Goal: Transaction & Acquisition: Obtain resource

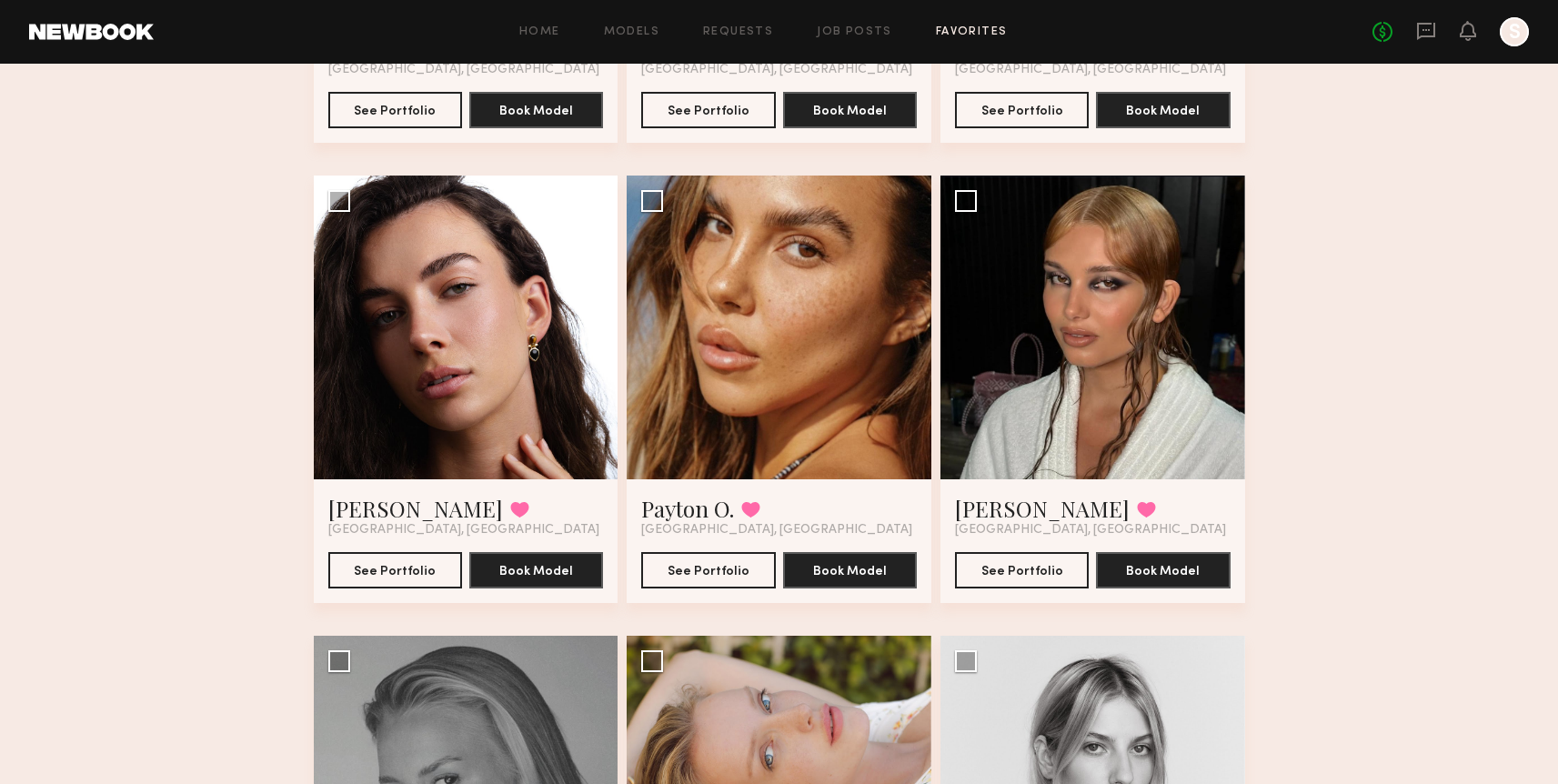
scroll to position [1978, 0]
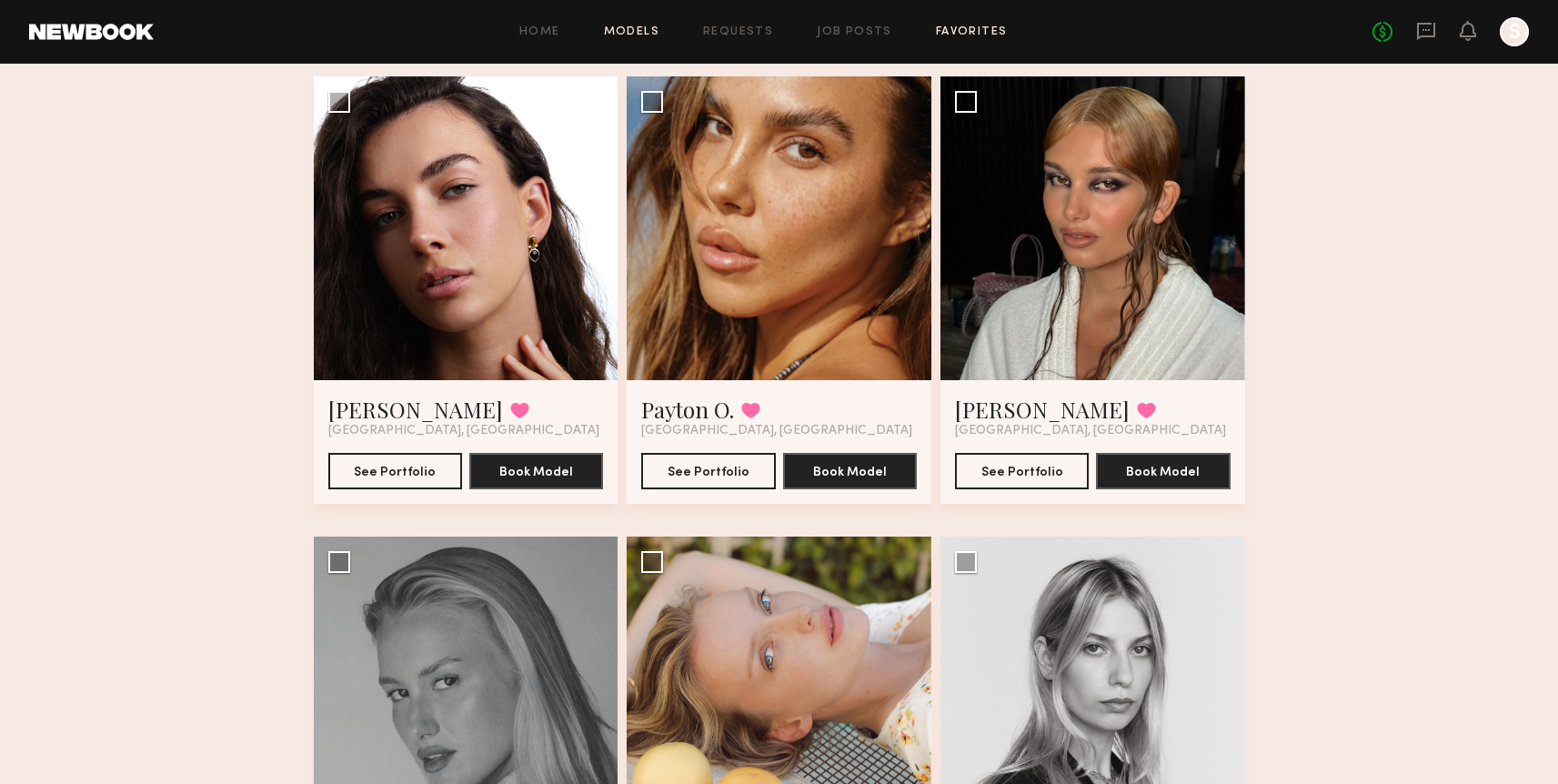
click at [611, 33] on link "Models" at bounding box center [632, 32] width 56 height 12
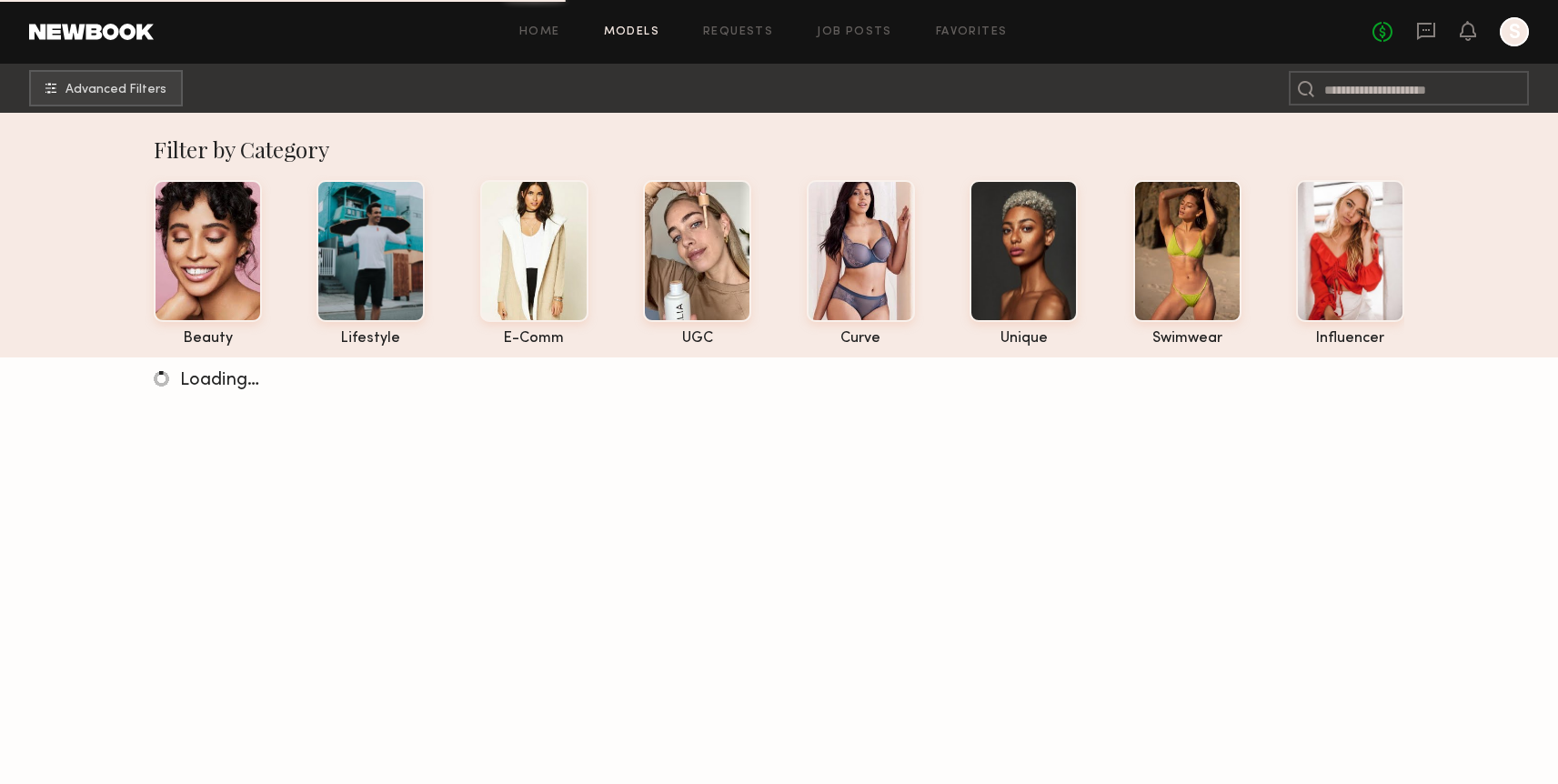
click at [1360, 105] on nb-browse-subheader "Advanced Filters" at bounding box center [779, 88] width 1558 height 49
click at [1360, 104] on input at bounding box center [1409, 89] width 240 height 35
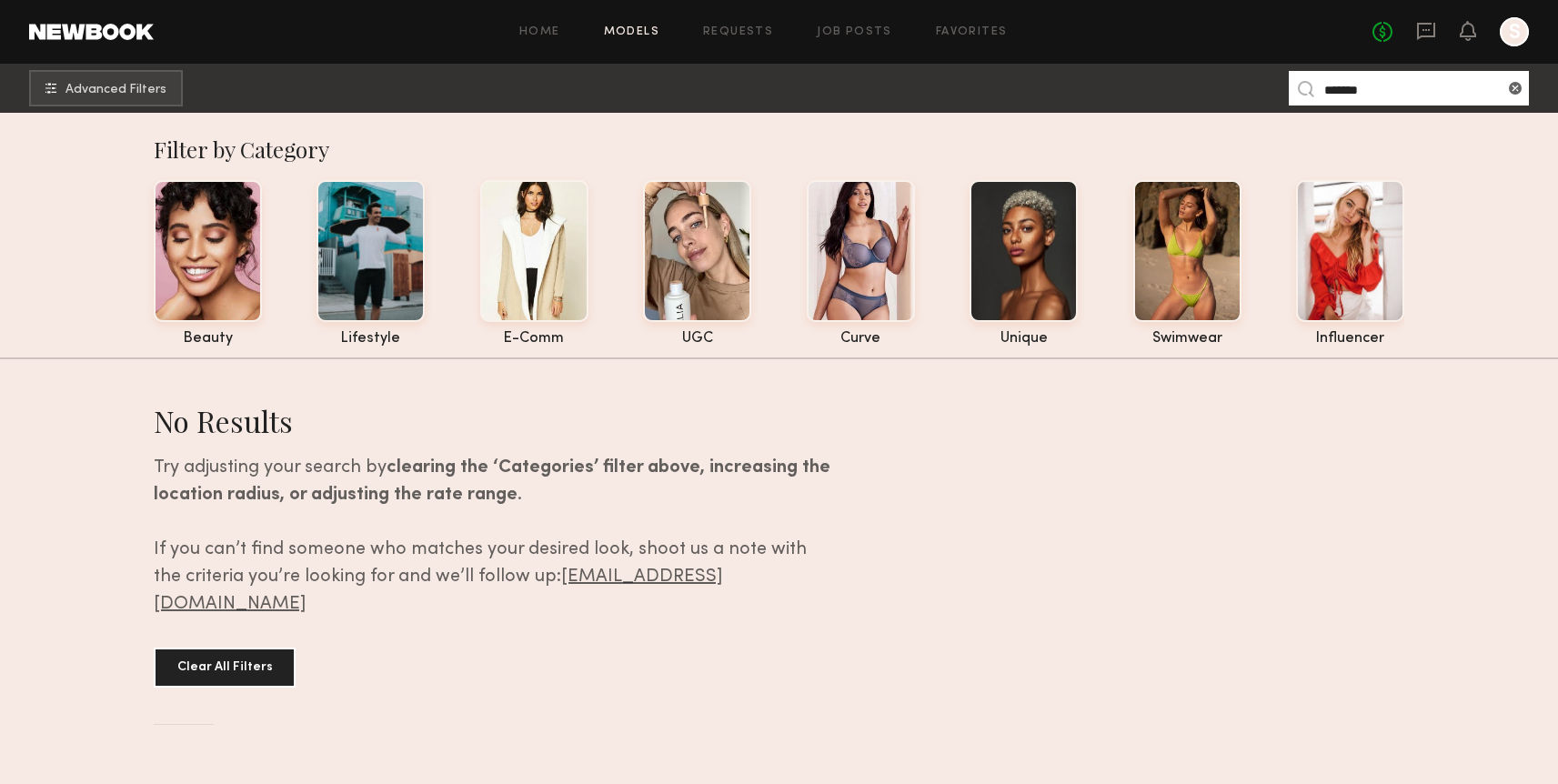
click at [1360, 90] on input "*******" at bounding box center [1409, 89] width 240 height 35
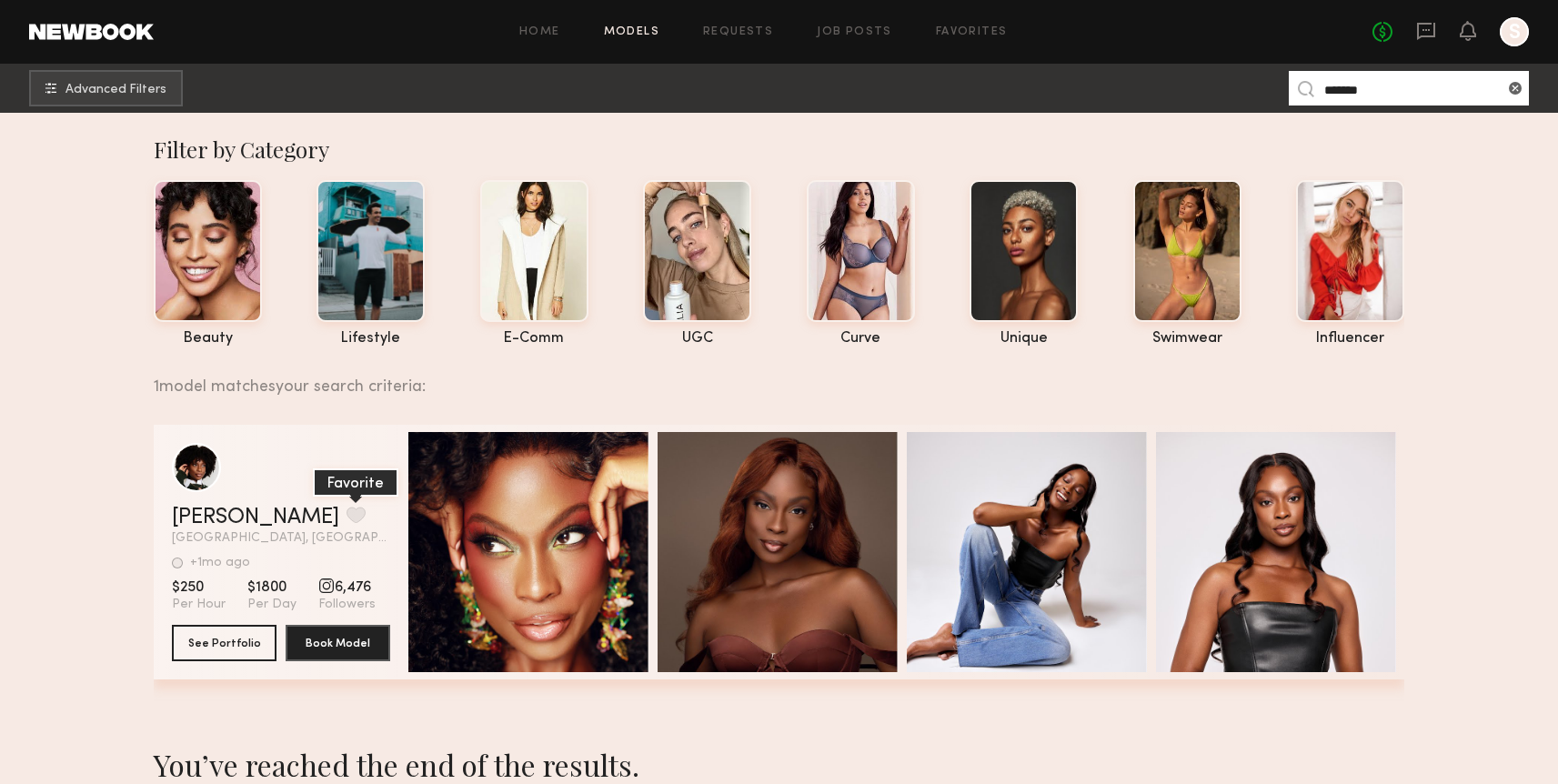
click at [347, 516] on button "grid" at bounding box center [356, 514] width 19 height 16
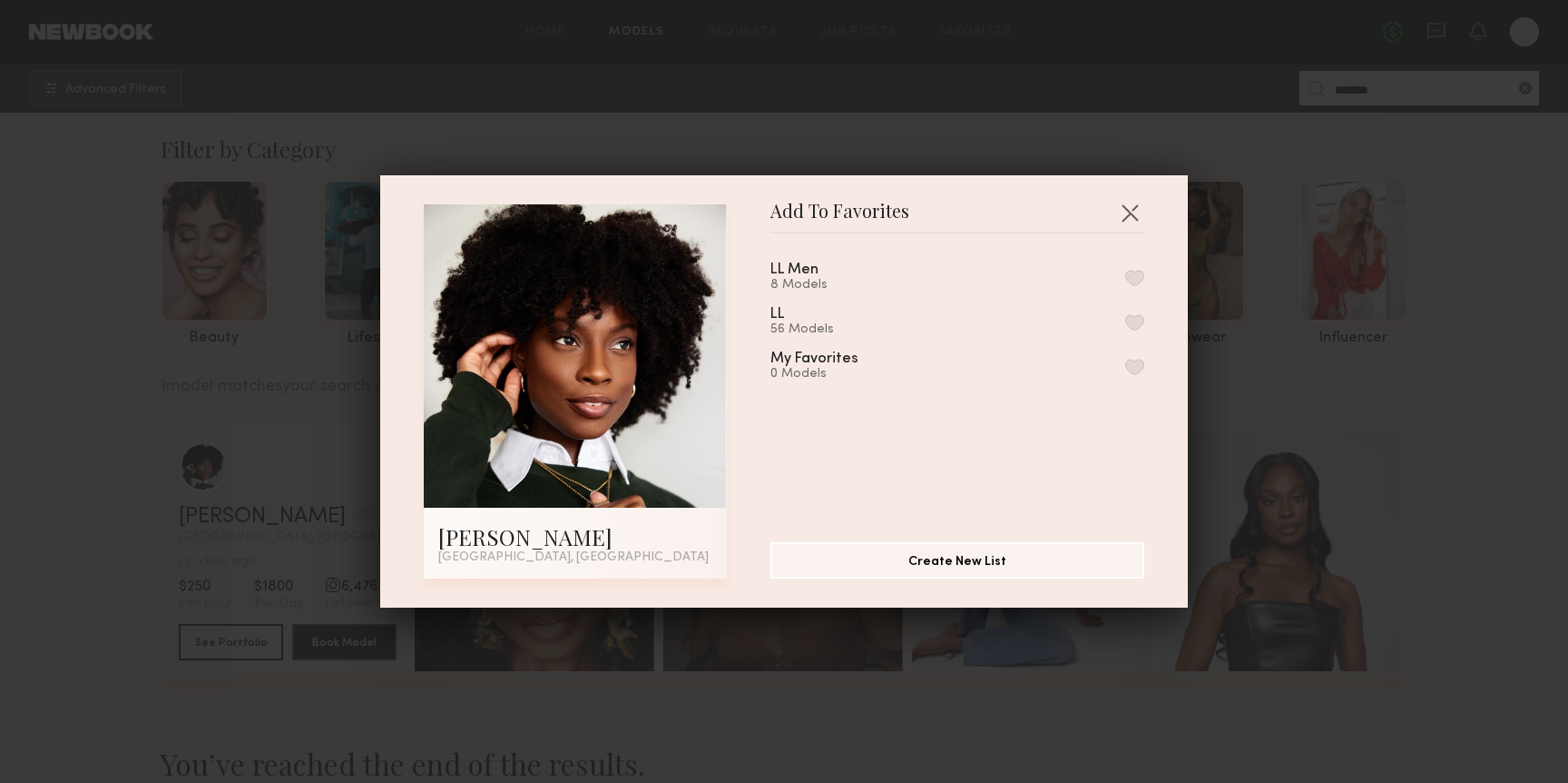
click at [1126, 315] on button "button" at bounding box center [1135, 322] width 19 height 16
click at [1124, 216] on button "button" at bounding box center [1130, 213] width 29 height 29
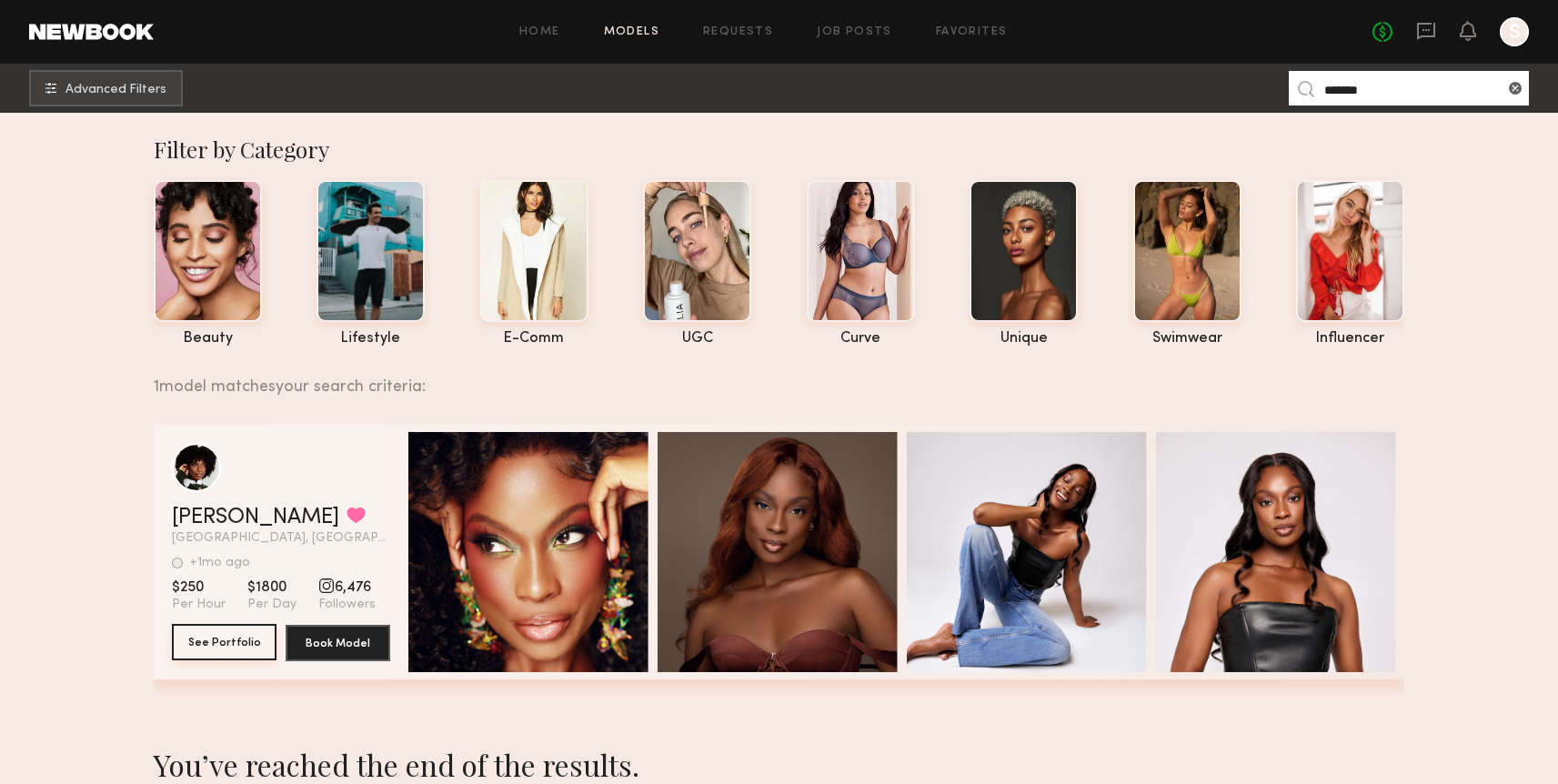
click at [197, 648] on button "See Portfolio" at bounding box center [224, 642] width 105 height 37
drag, startPoint x: 1374, startPoint y: 85, endPoint x: 1319, endPoint y: 85, distance: 55.0
click at [1319, 85] on nb-model-search-input "*******" at bounding box center [1409, 89] width 240 height 35
type input "*******"
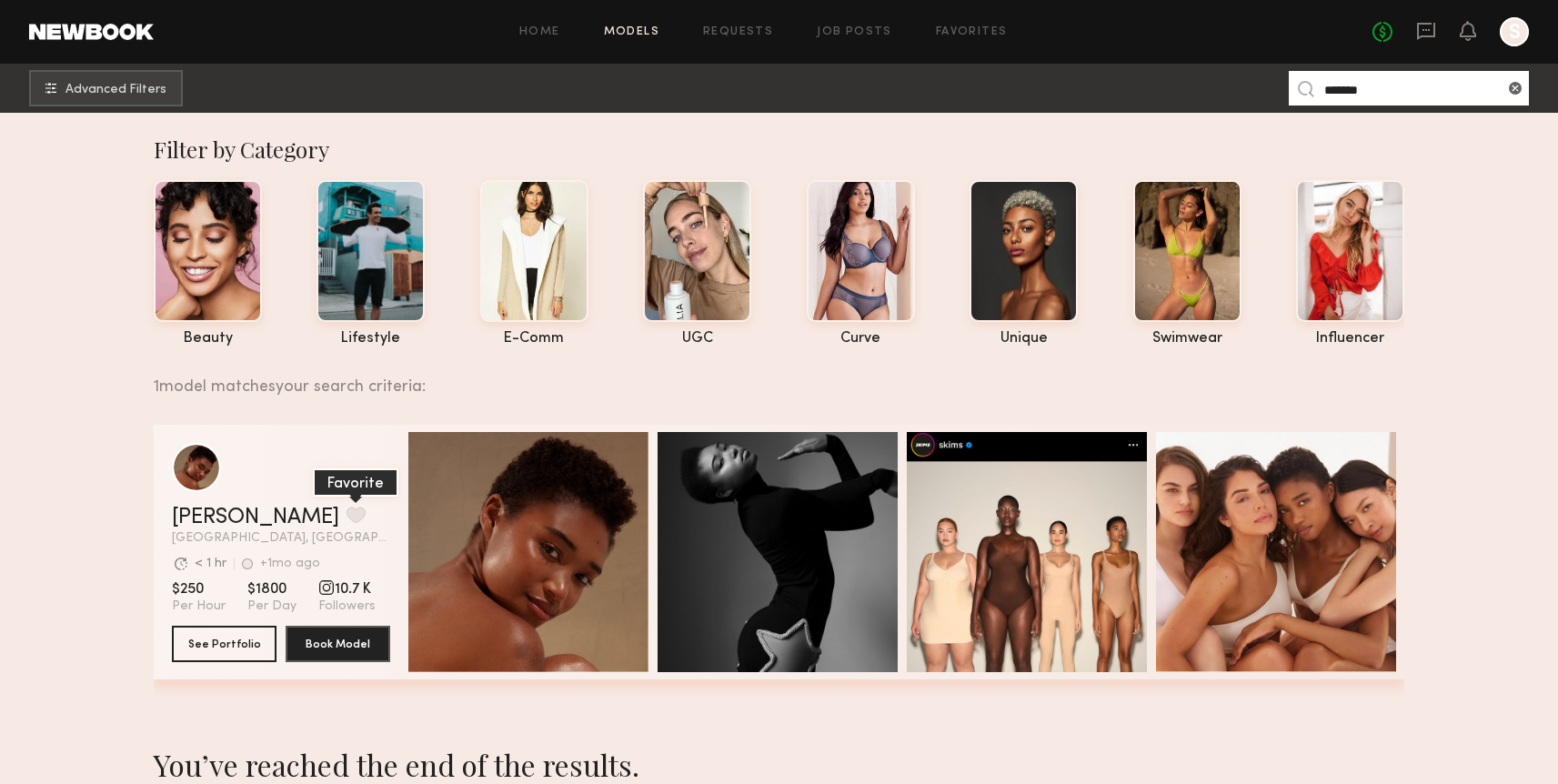
click at [347, 517] on button "grid" at bounding box center [356, 514] width 19 height 16
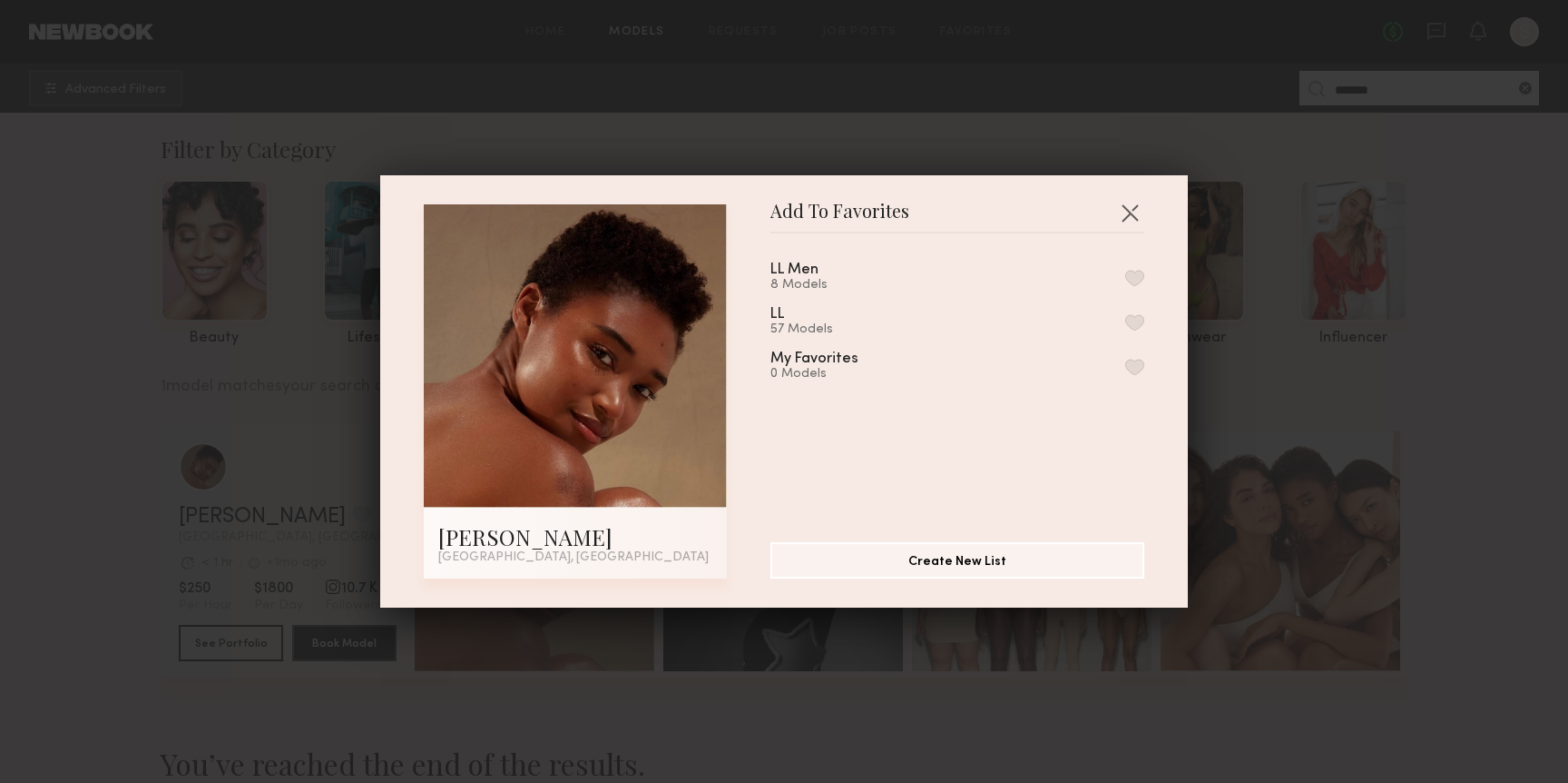
click at [1124, 316] on div "LL Men 8 Models LL 57 Models My Favorites 0 Models" at bounding box center [966, 381] width 392 height 265
click at [1126, 319] on button "button" at bounding box center [1135, 322] width 19 height 16
click at [1116, 210] on button "button" at bounding box center [1130, 213] width 29 height 29
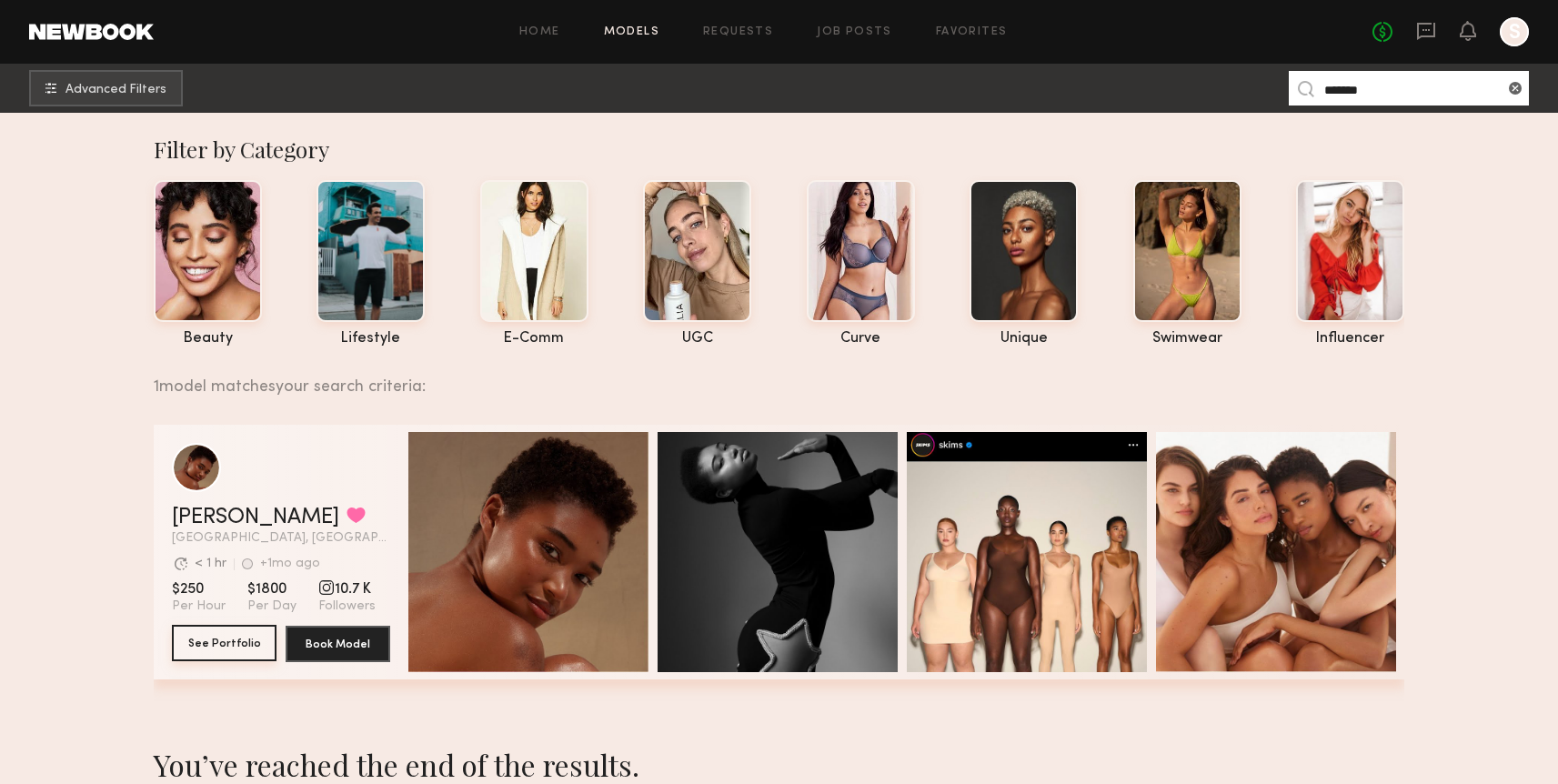
click at [261, 634] on button "See Portfolio" at bounding box center [224, 642] width 105 height 37
click at [990, 26] on link "Favorites" at bounding box center [971, 32] width 72 height 12
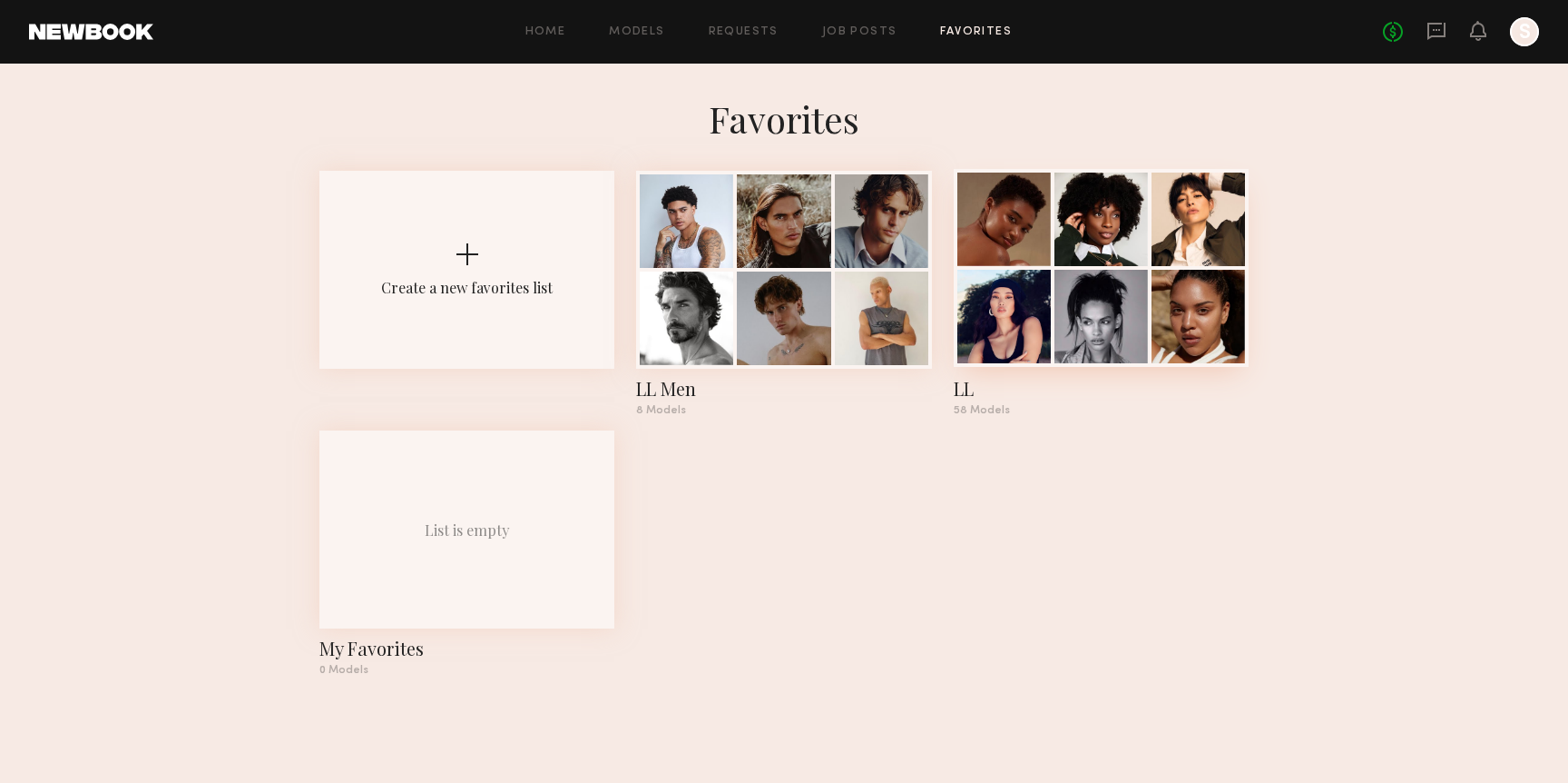
click at [990, 215] on div at bounding box center [1004, 218] width 93 height 93
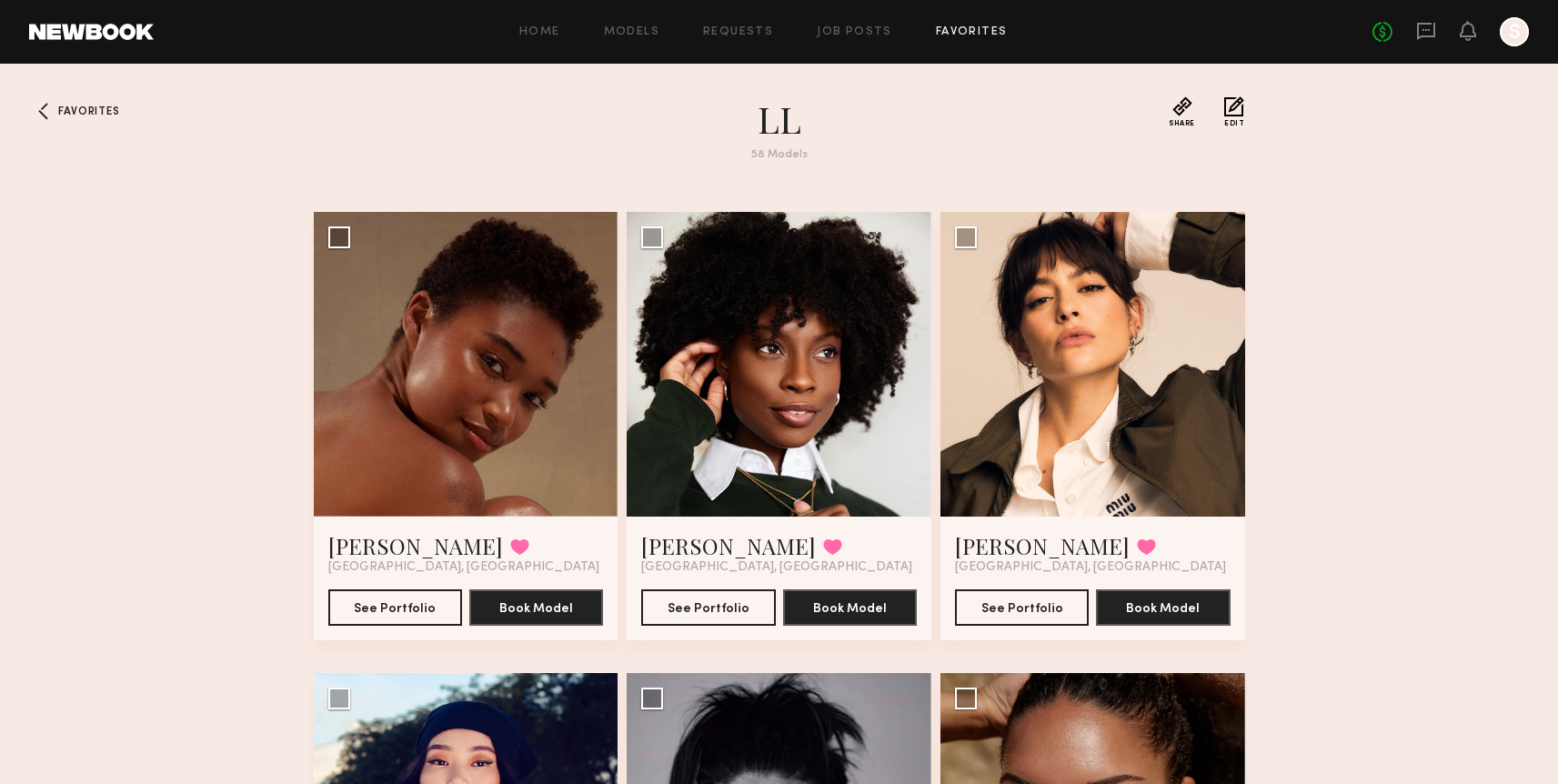
click at [560, 23] on div "Home Models Requests Job Posts Favorites Sign Out No fees up to $5,000 S" at bounding box center [841, 32] width 1375 height 29
click at [546, 33] on link "Home" at bounding box center [540, 32] width 40 height 12
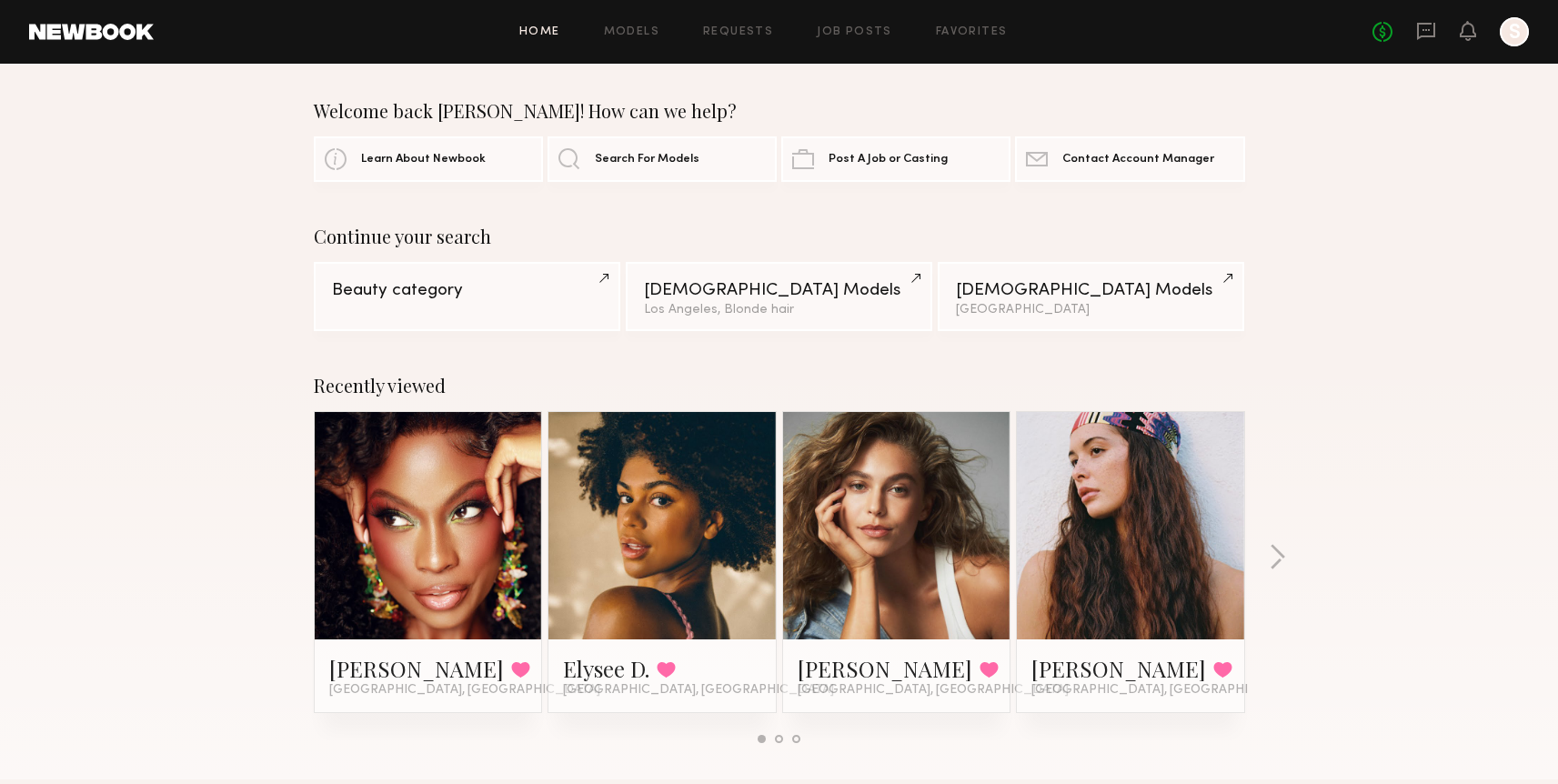
click at [643, 24] on div "Home Models Requests Job Posts Favorites Sign Out No fees up to $5,000 S" at bounding box center [841, 32] width 1375 height 29
click at [643, 33] on link "Models" at bounding box center [632, 32] width 56 height 12
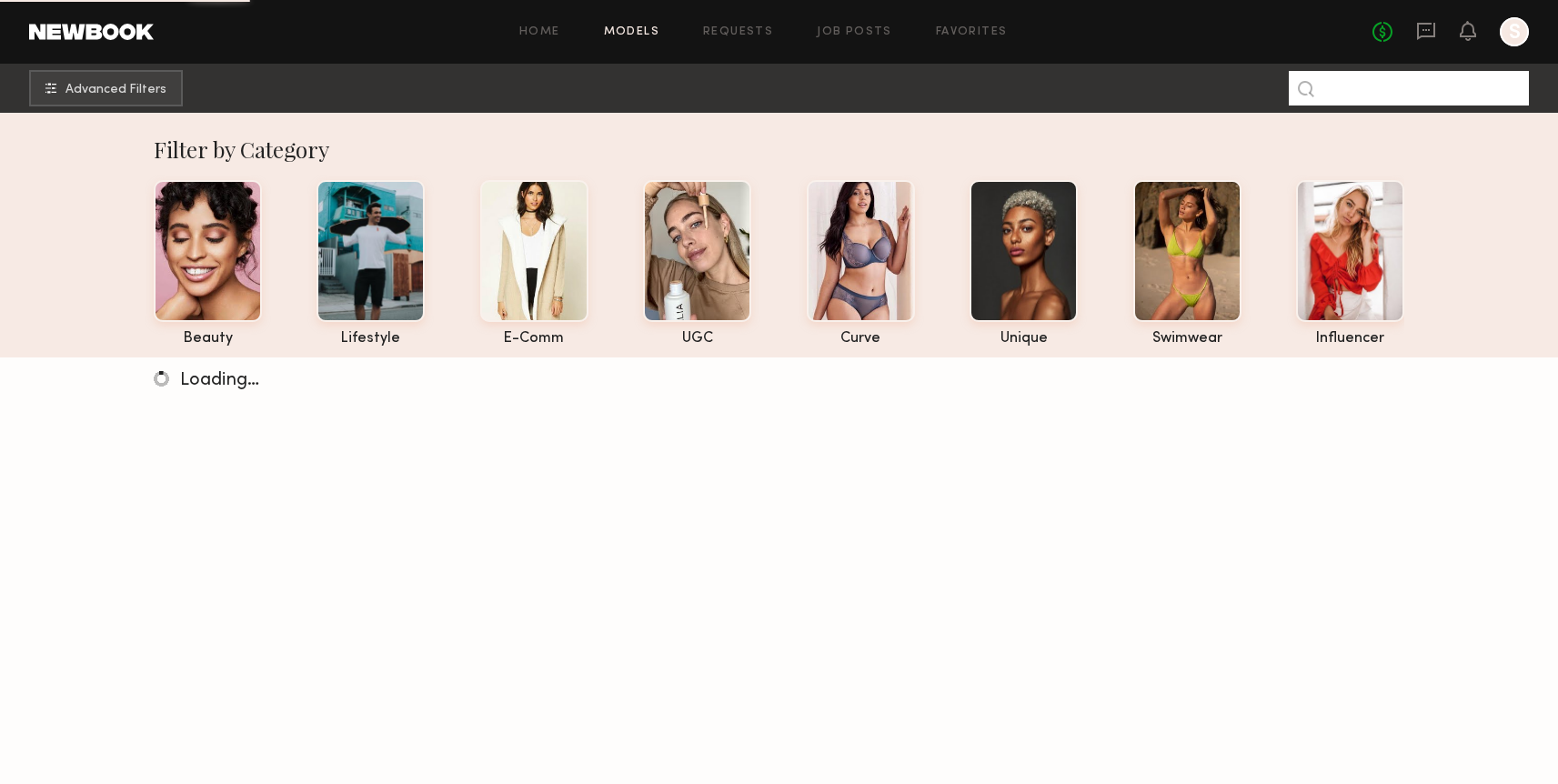
click at [1388, 94] on input at bounding box center [1409, 89] width 240 height 35
type input "******"
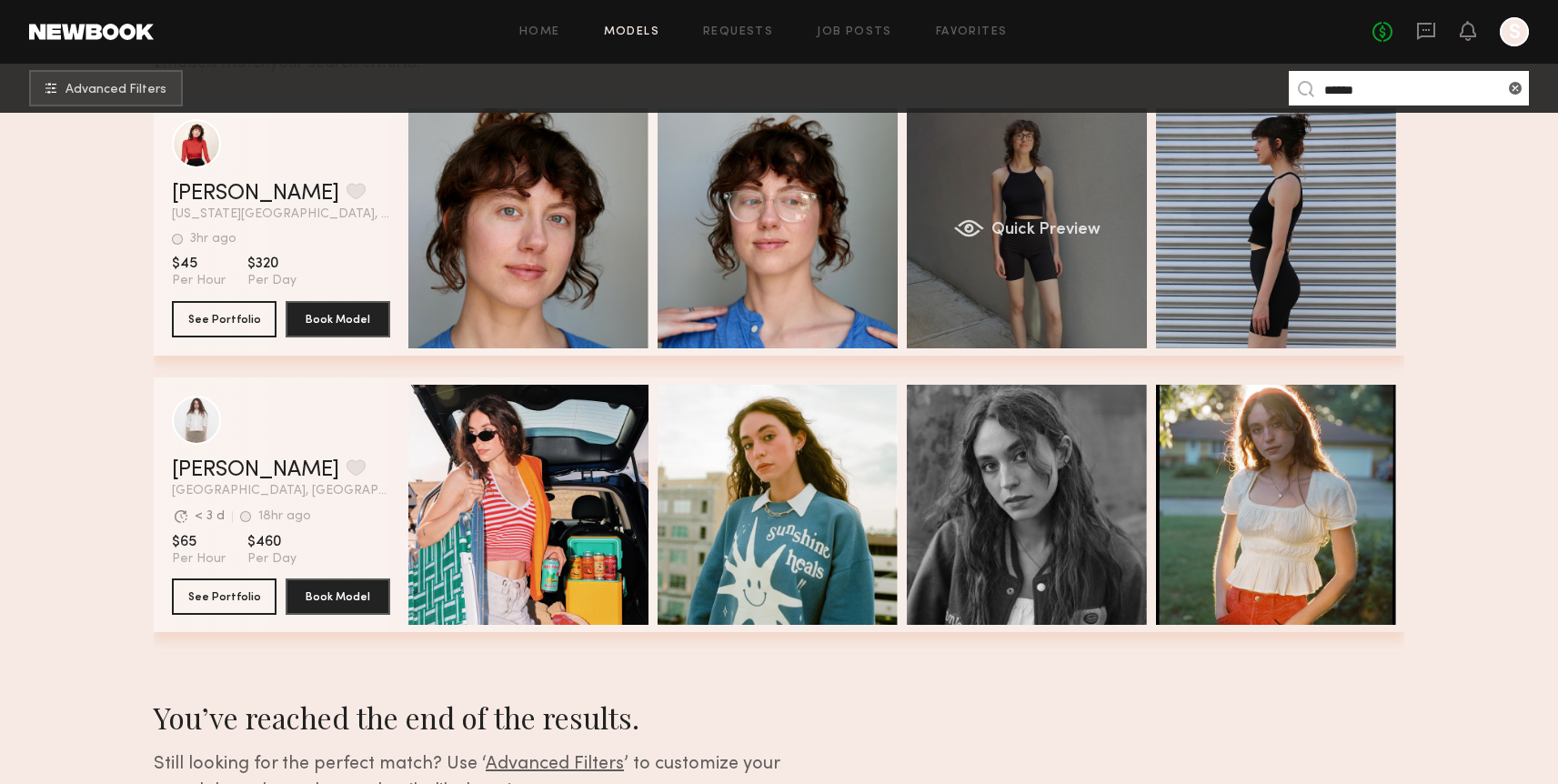
scroll to position [480, 0]
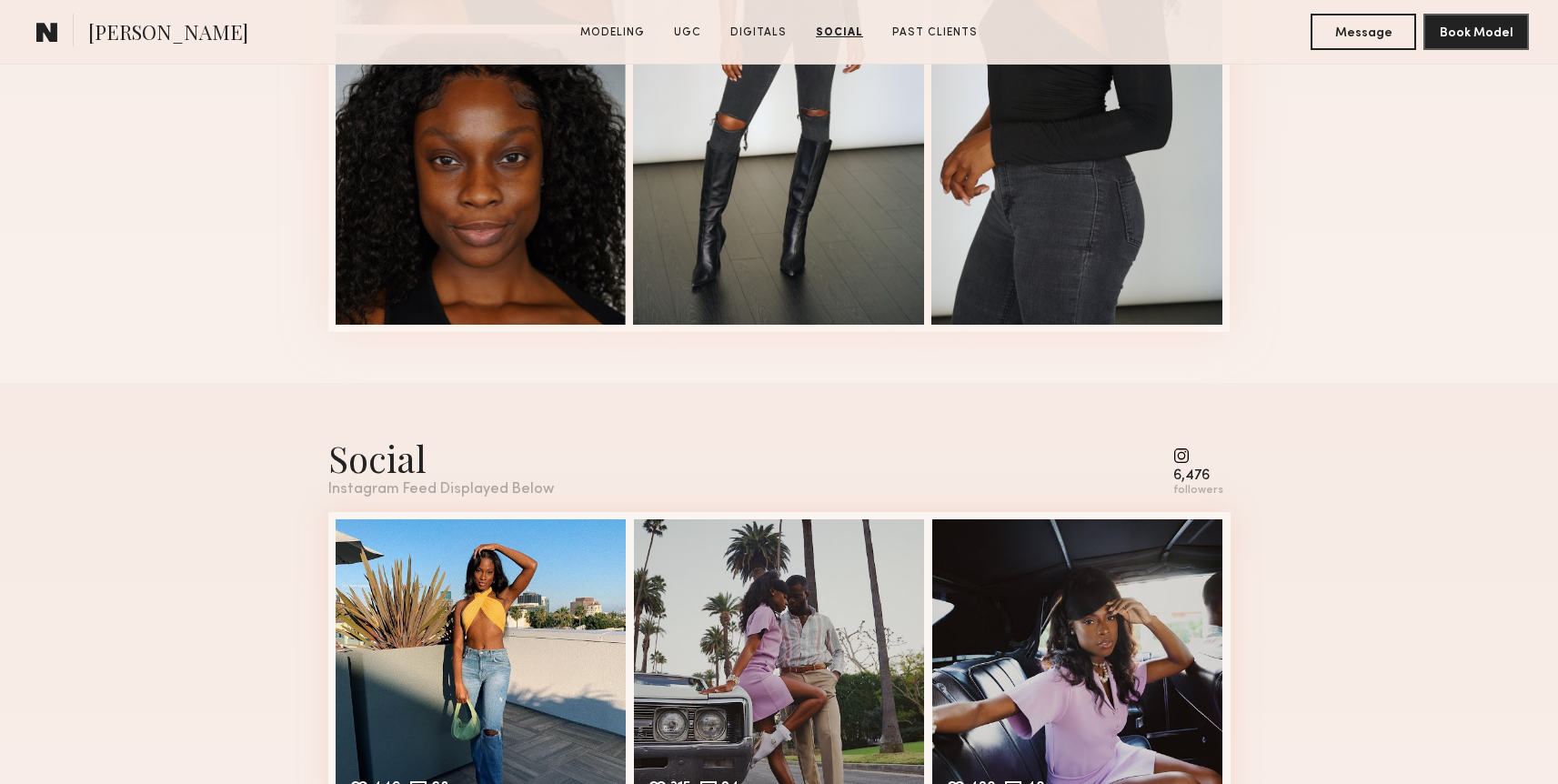
scroll to position [2798, 0]
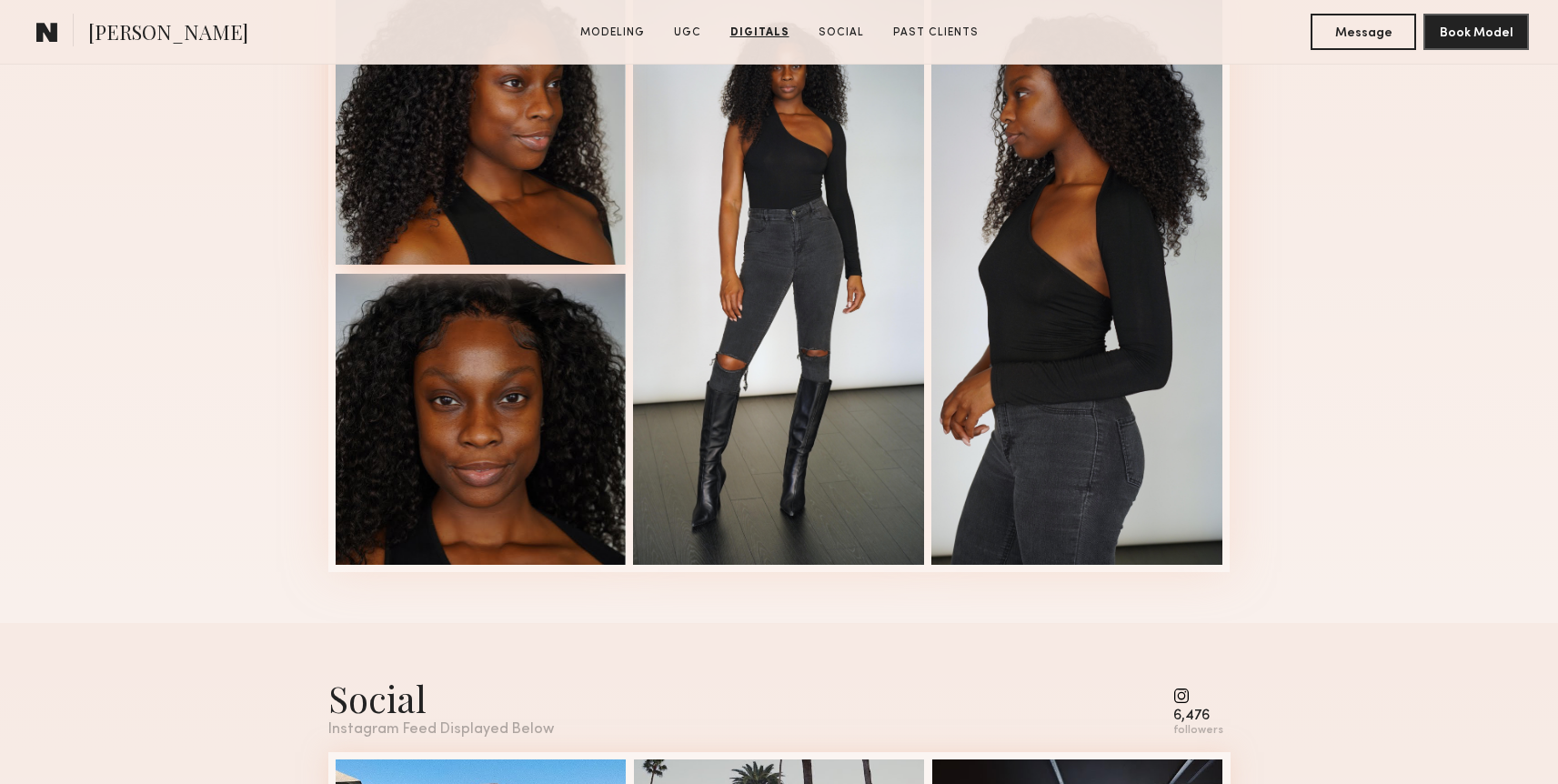
click at [490, 213] on div at bounding box center [481, 119] width 291 height 291
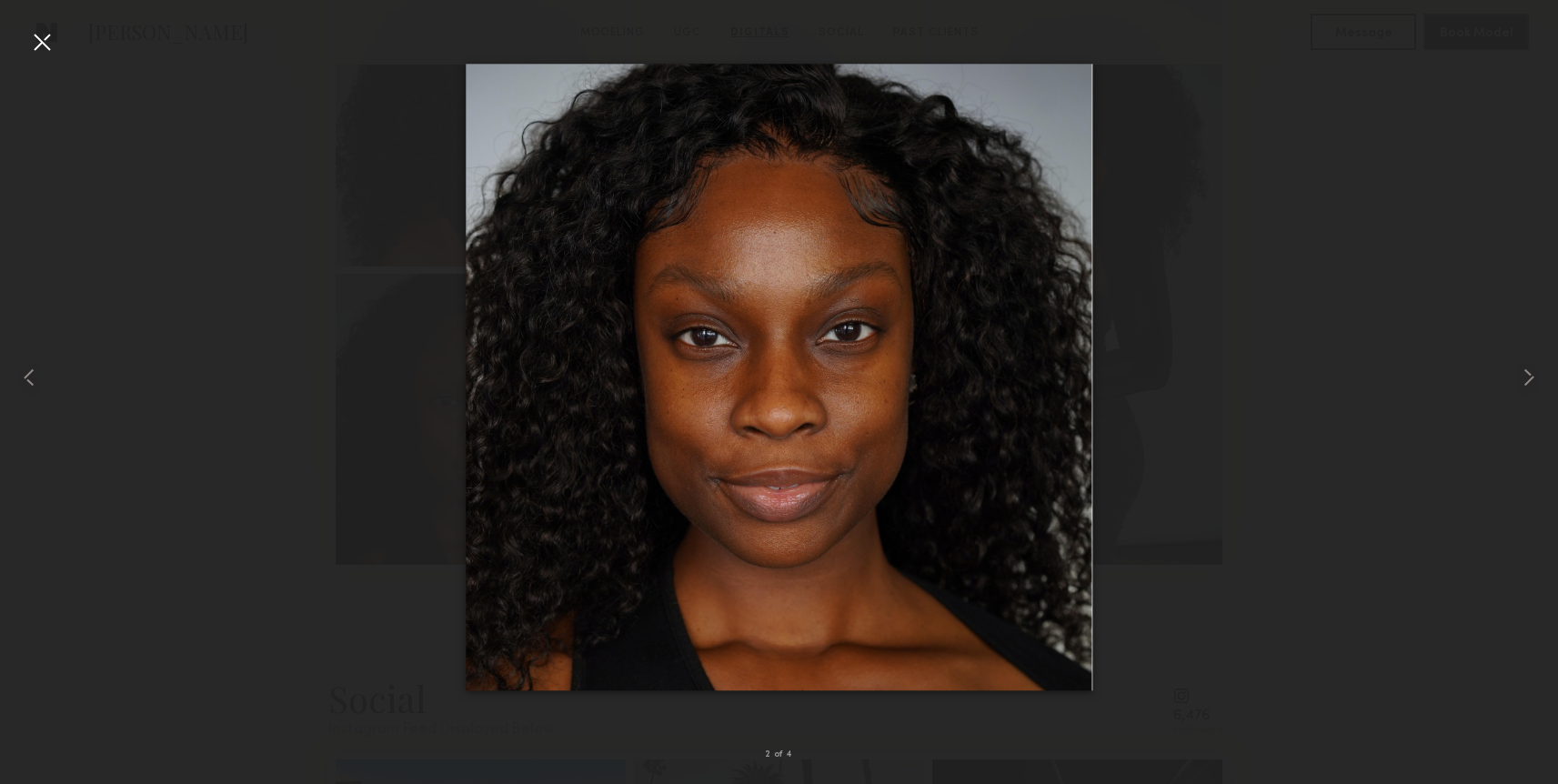
click at [52, 46] on div at bounding box center [41, 41] width 29 height 29
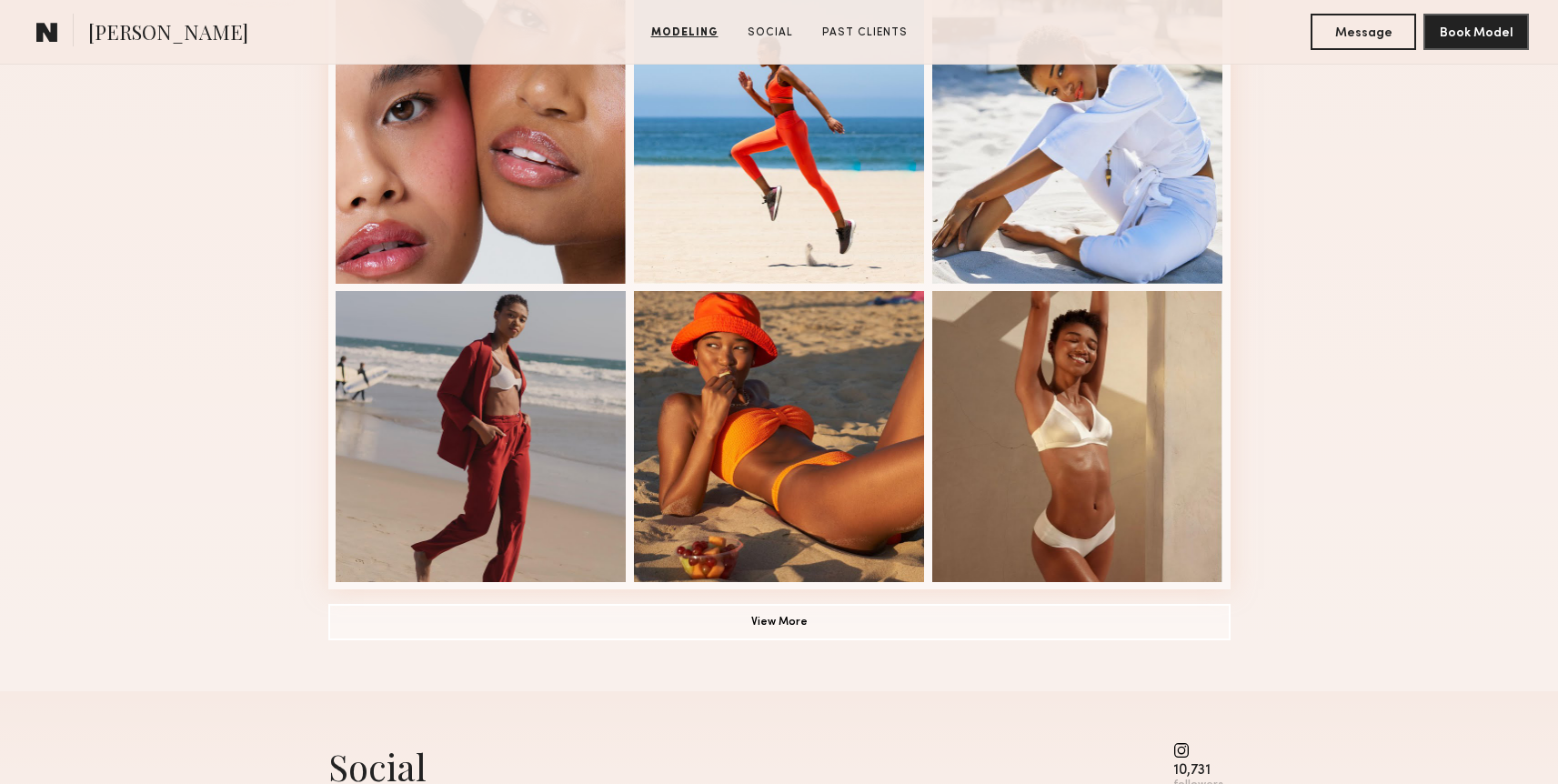
scroll to position [1628, 0]
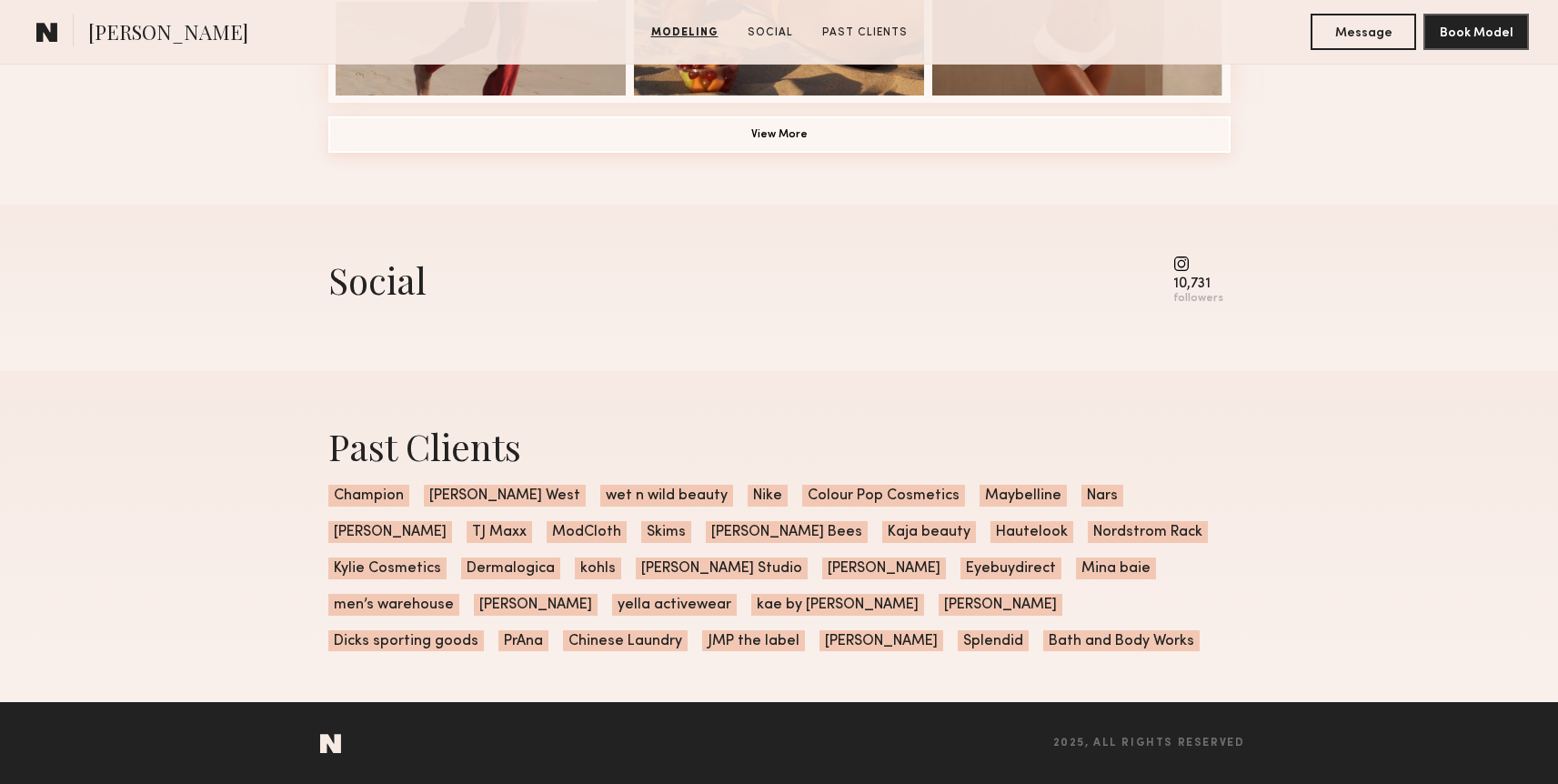
click at [838, 144] on button "View More" at bounding box center [779, 135] width 902 height 37
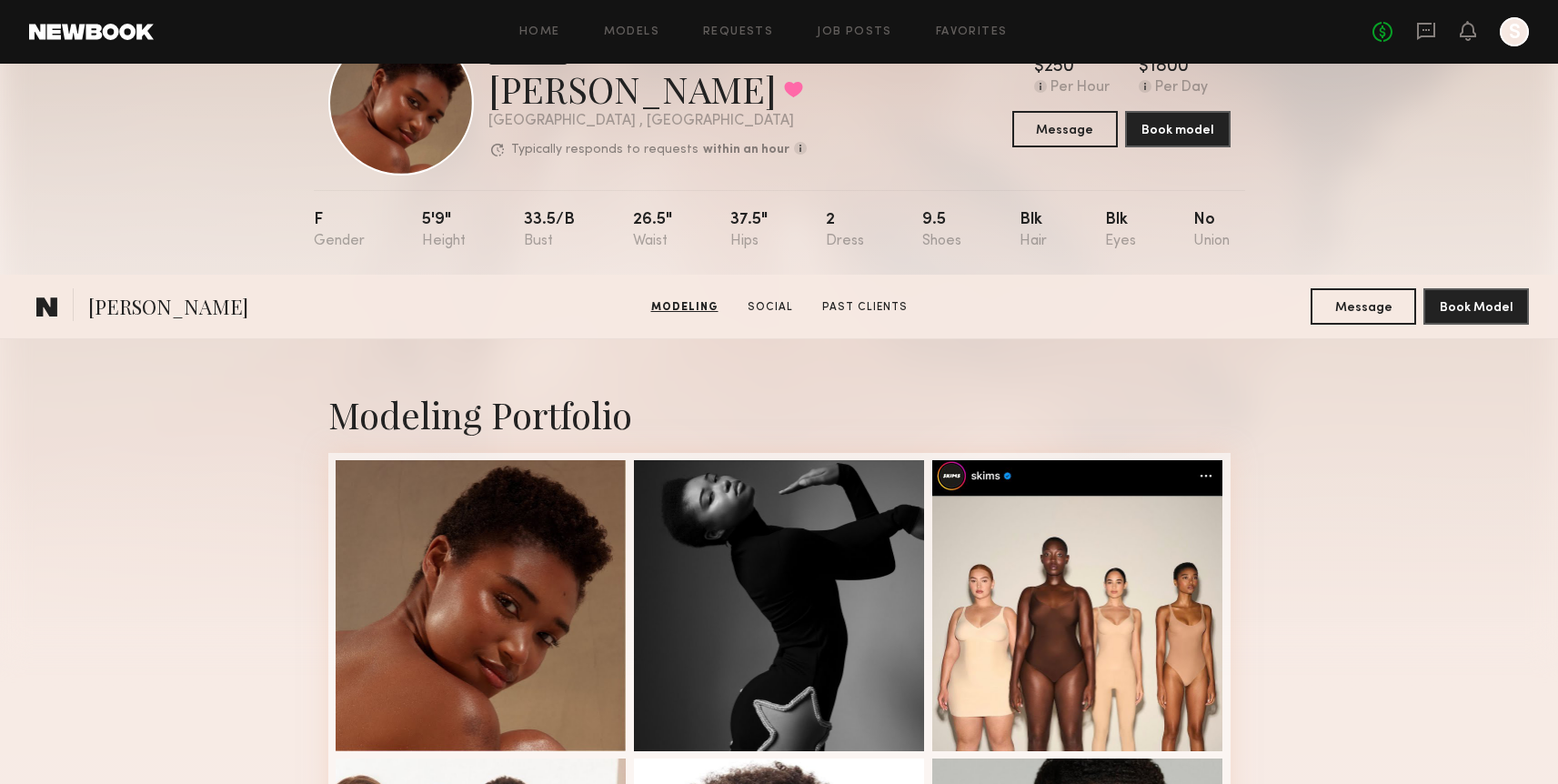
scroll to position [0, 0]
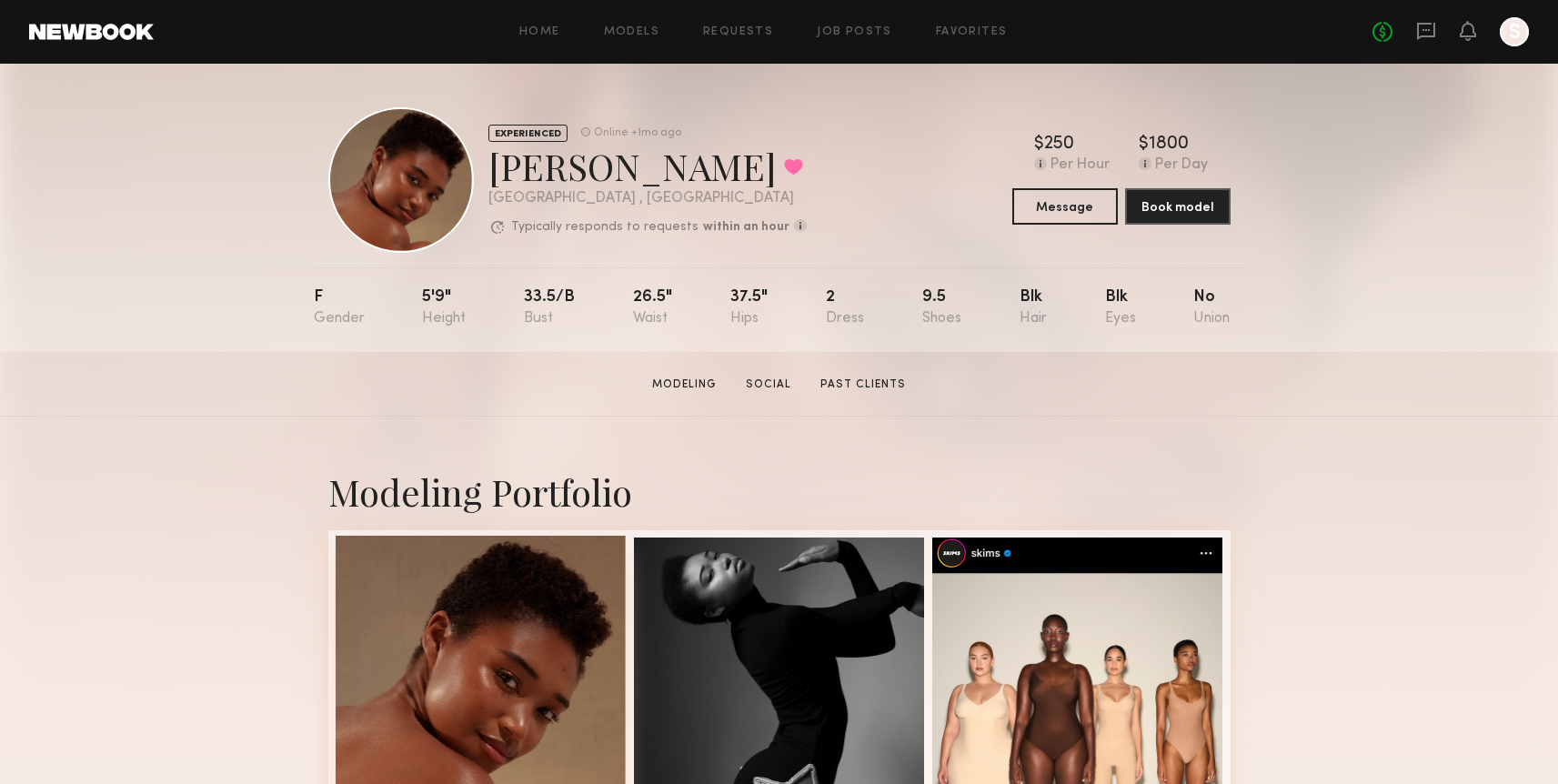
click at [401, 680] on div at bounding box center [481, 681] width 291 height 291
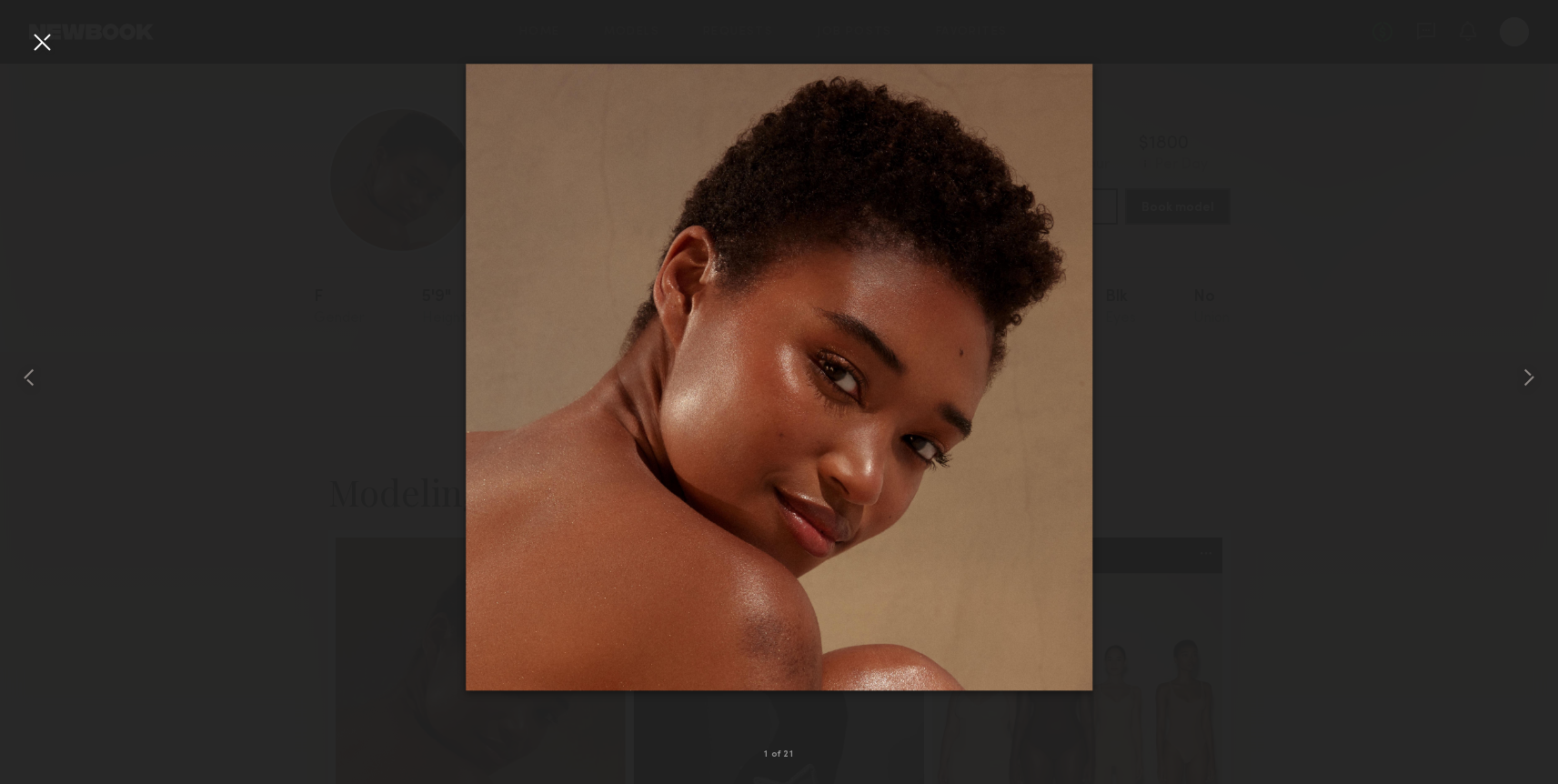
drag, startPoint x: 775, startPoint y: 503, endPoint x: 768, endPoint y: 17, distance: 486.1
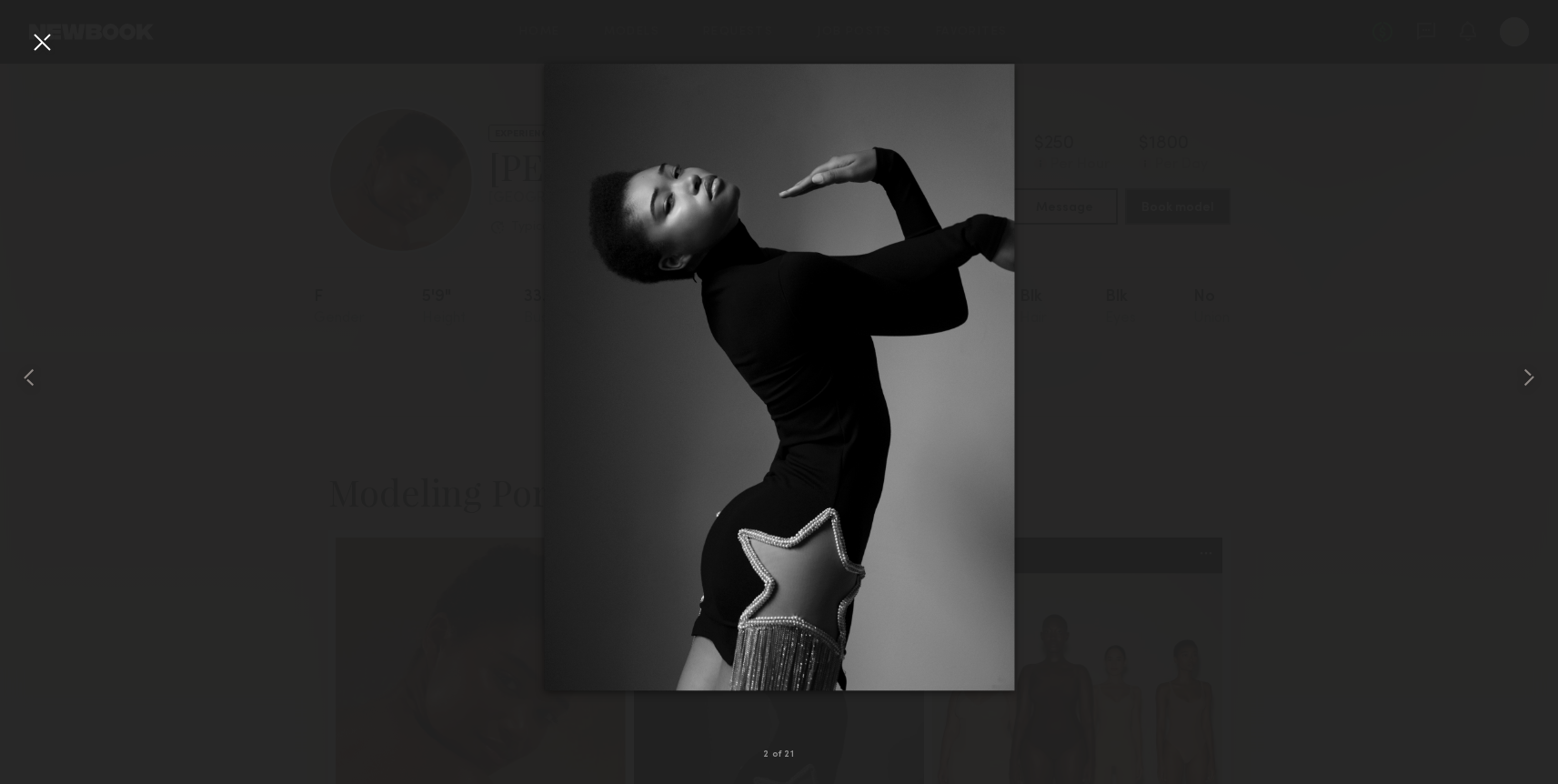
click at [35, 43] on div at bounding box center [41, 41] width 29 height 29
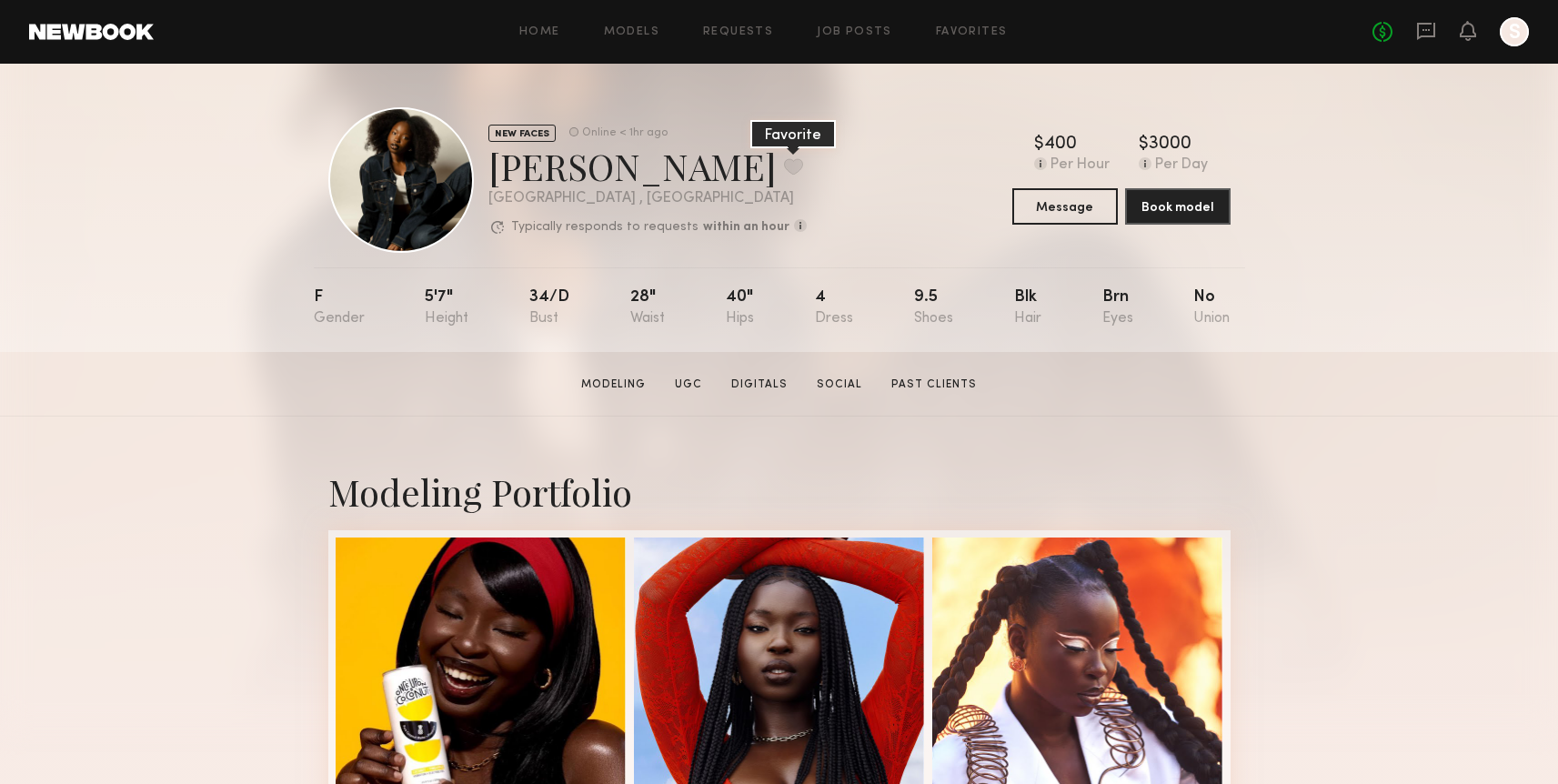
click at [784, 168] on button at bounding box center [794, 166] width 19 height 16
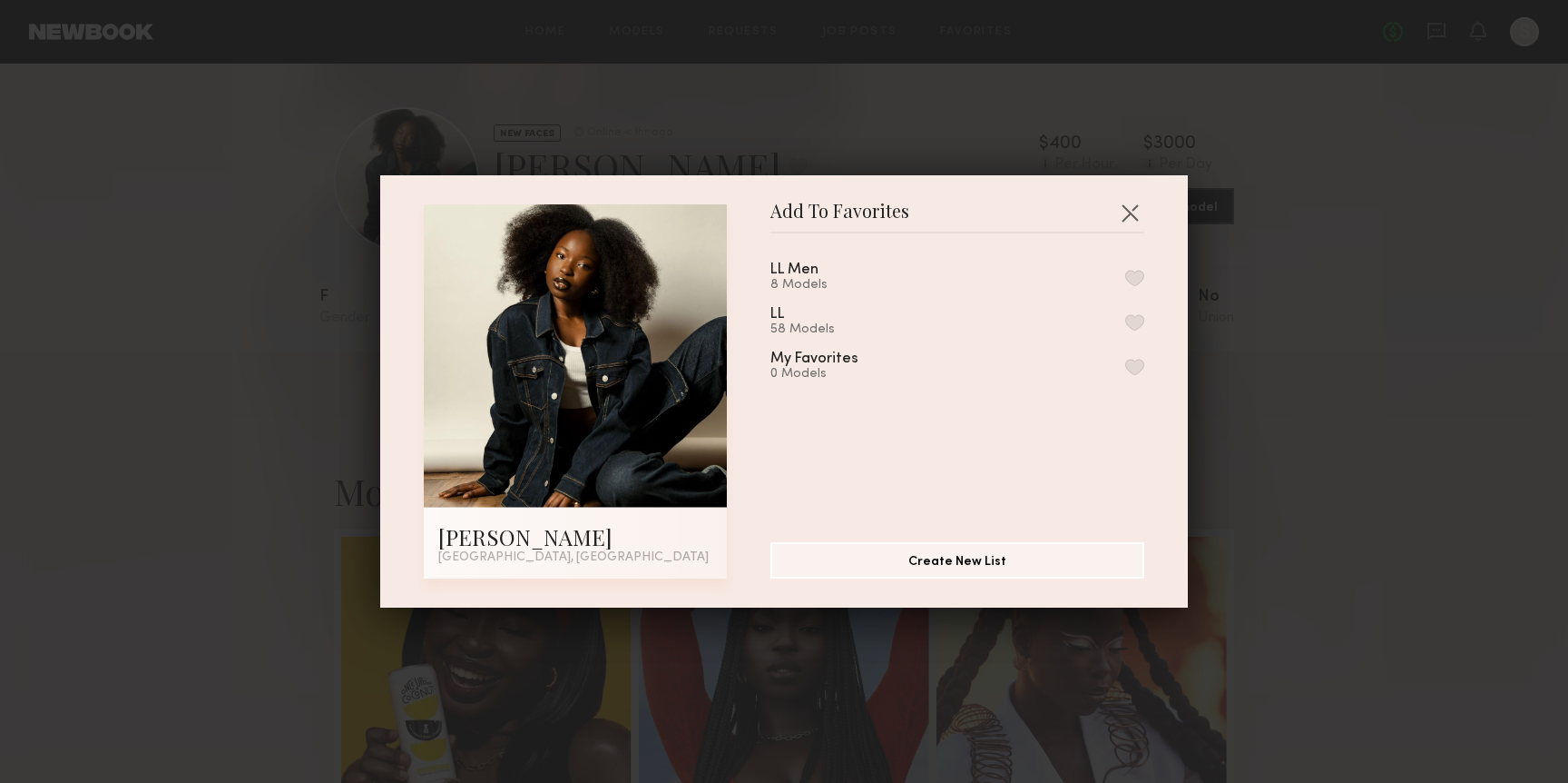
click at [1116, 329] on div "LL 58 Models" at bounding box center [957, 321] width 374 height 30
click at [1126, 321] on button "button" at bounding box center [1135, 322] width 19 height 16
click at [1123, 213] on button "button" at bounding box center [1130, 213] width 29 height 29
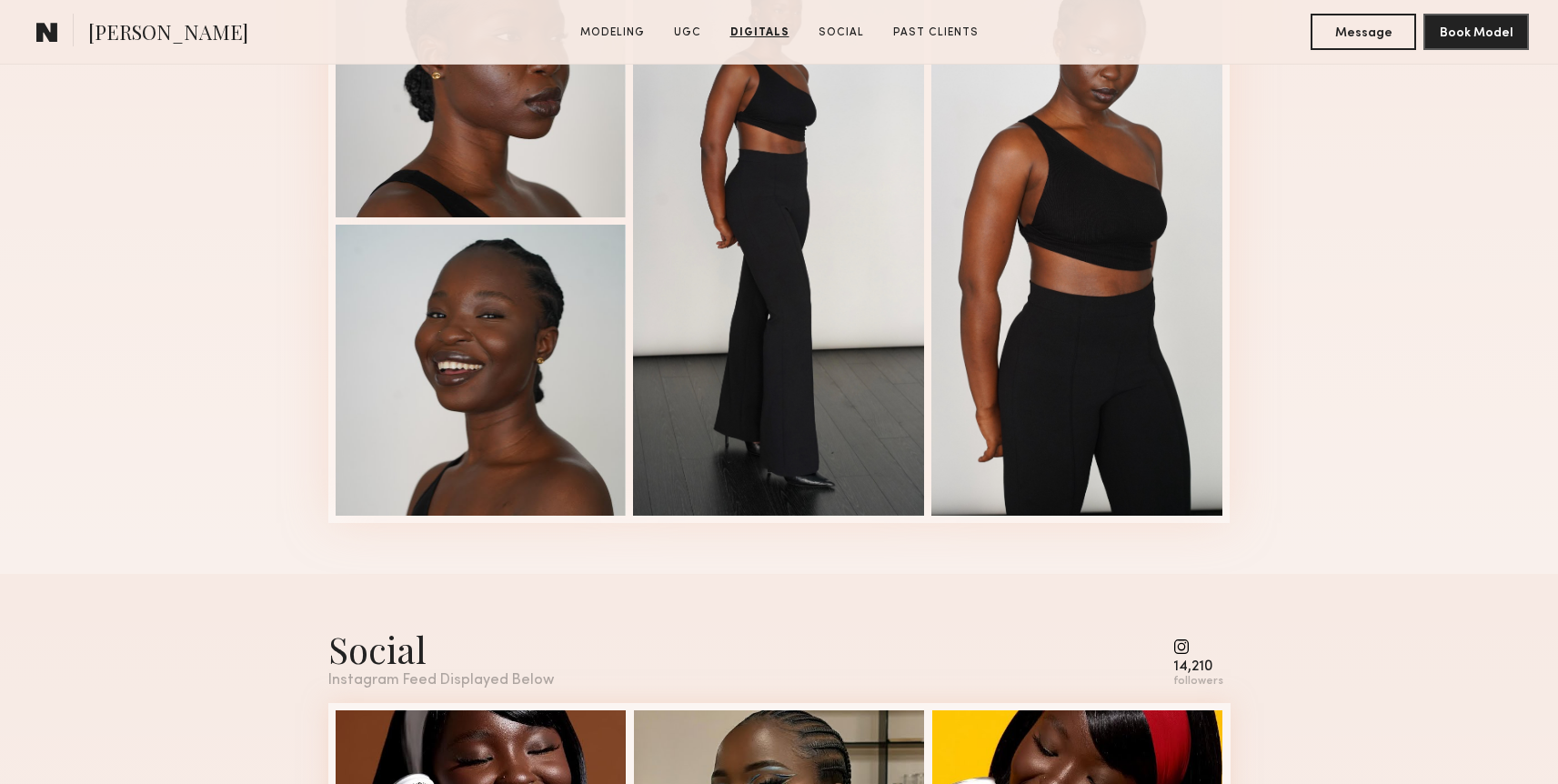
scroll to position [3346, 0]
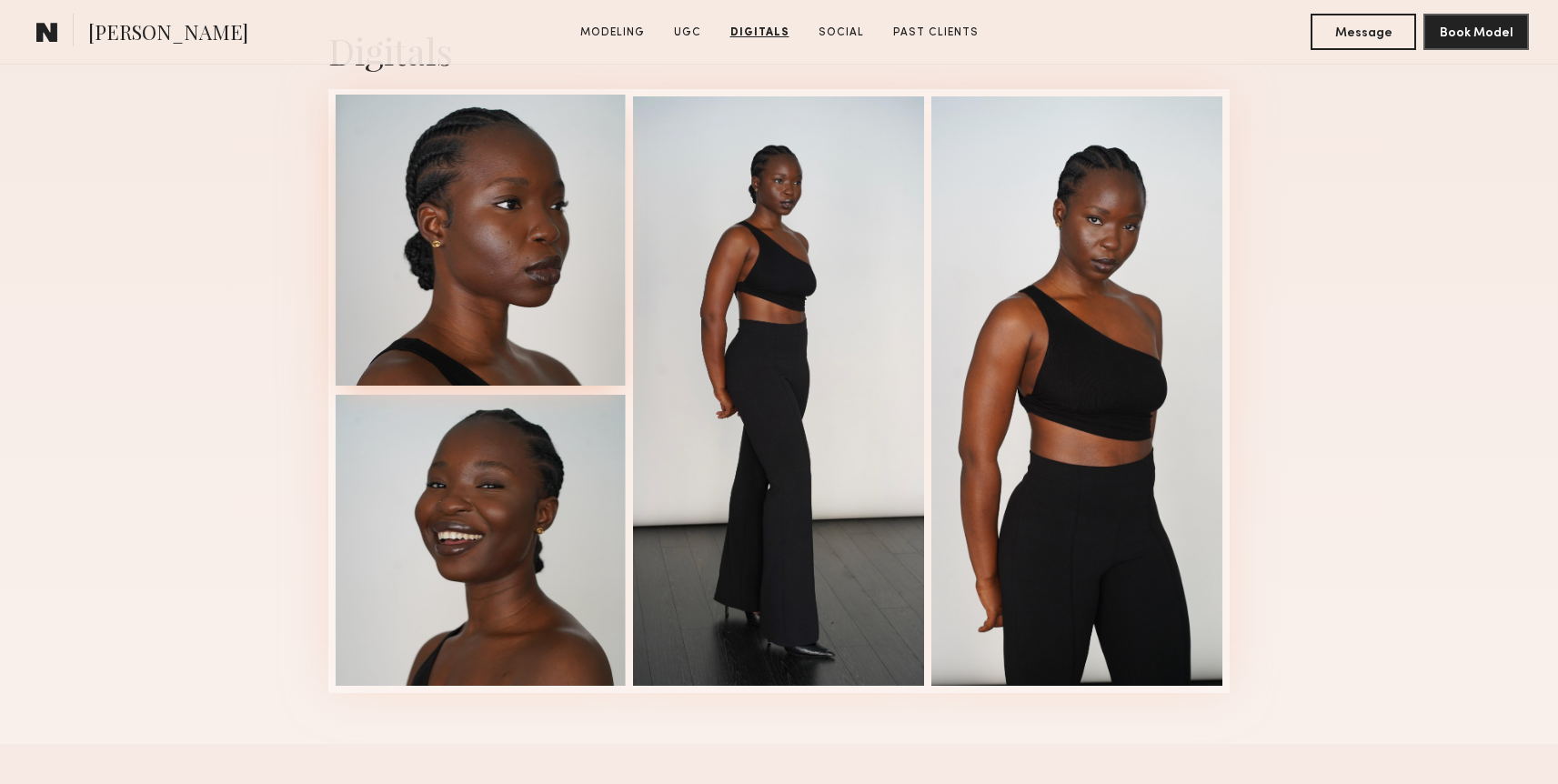
click at [561, 320] on div at bounding box center [481, 240] width 291 height 291
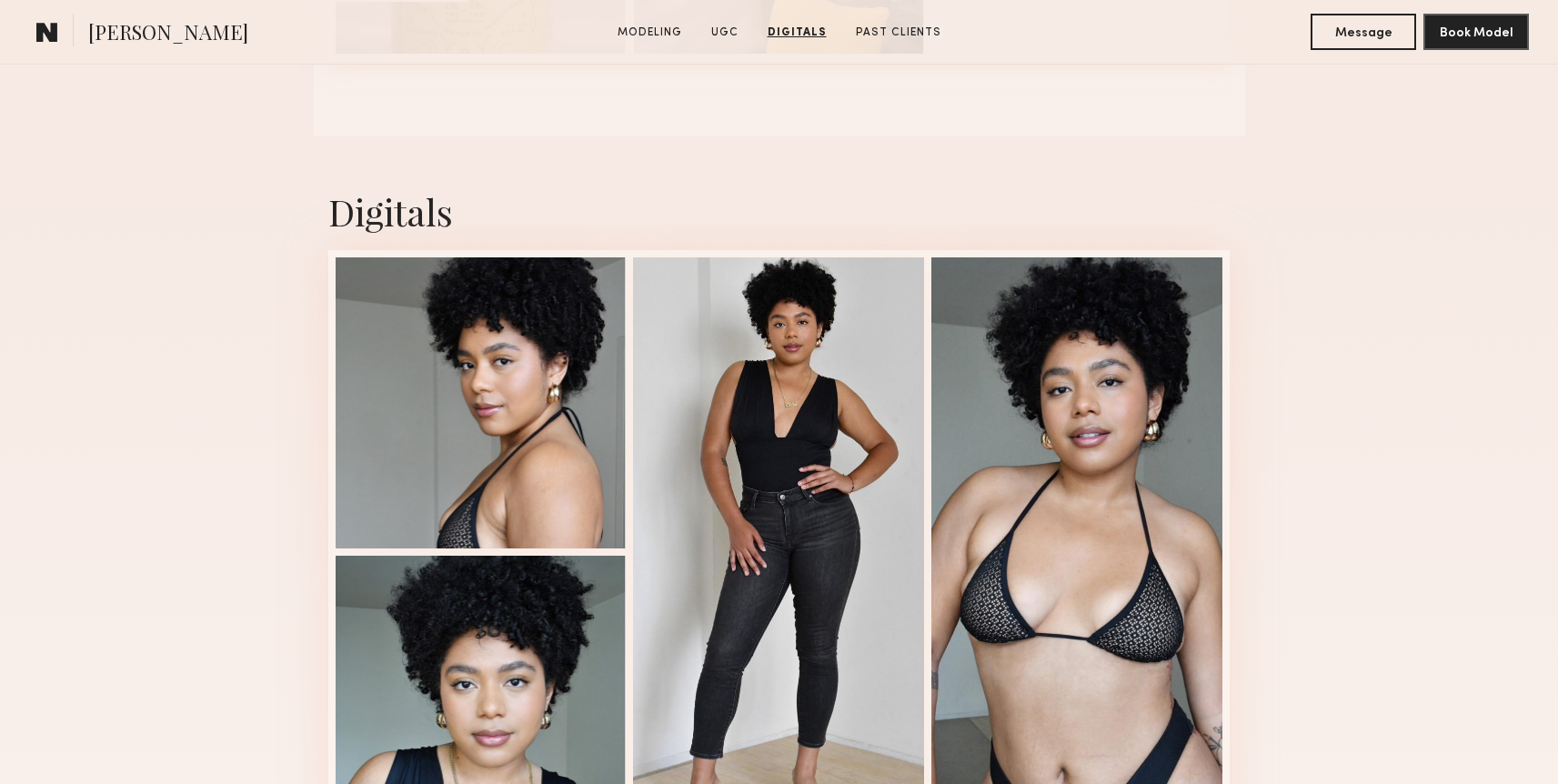
scroll to position [2504, 0]
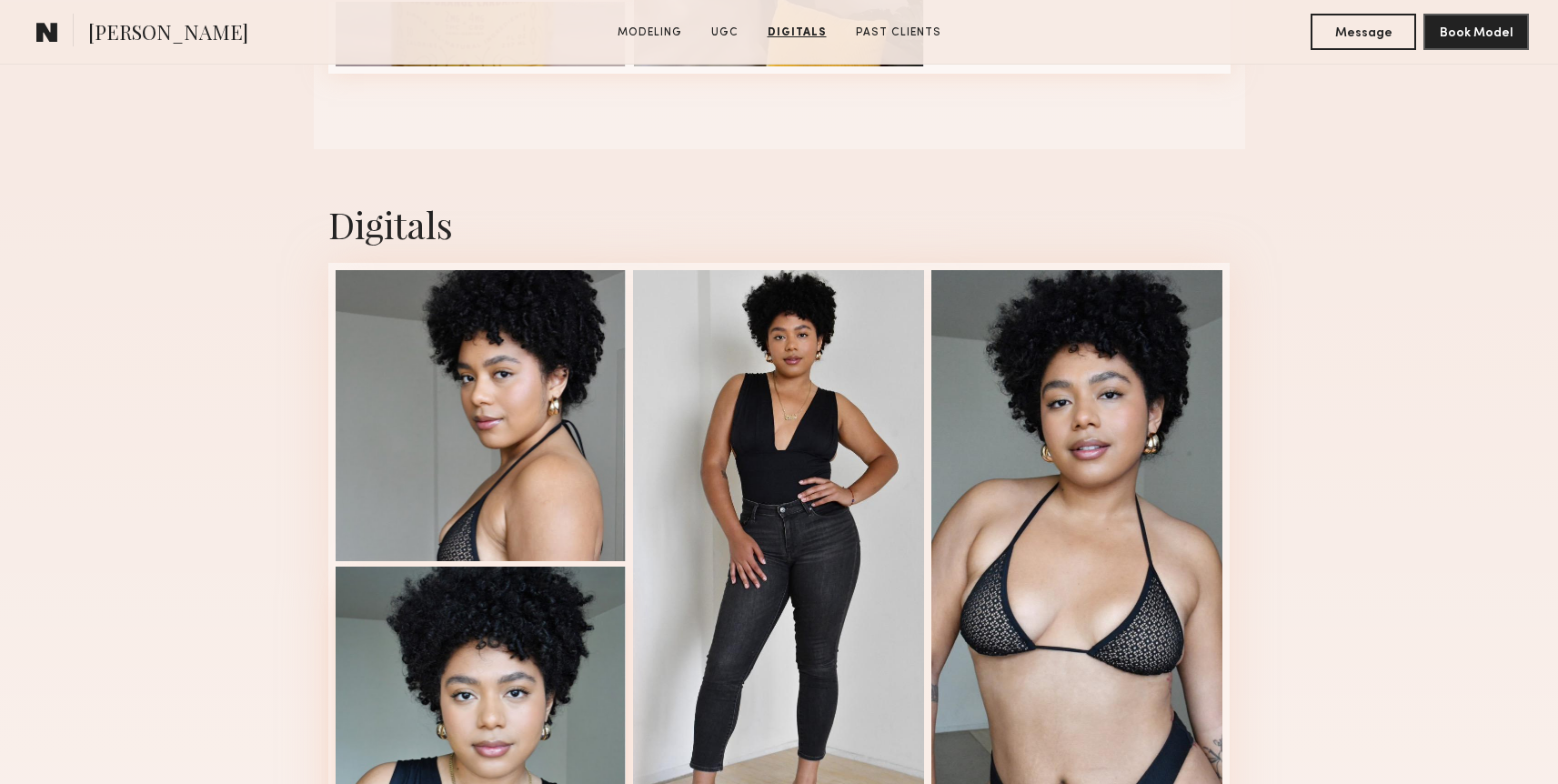
click at [452, 668] on div at bounding box center [481, 712] width 291 height 291
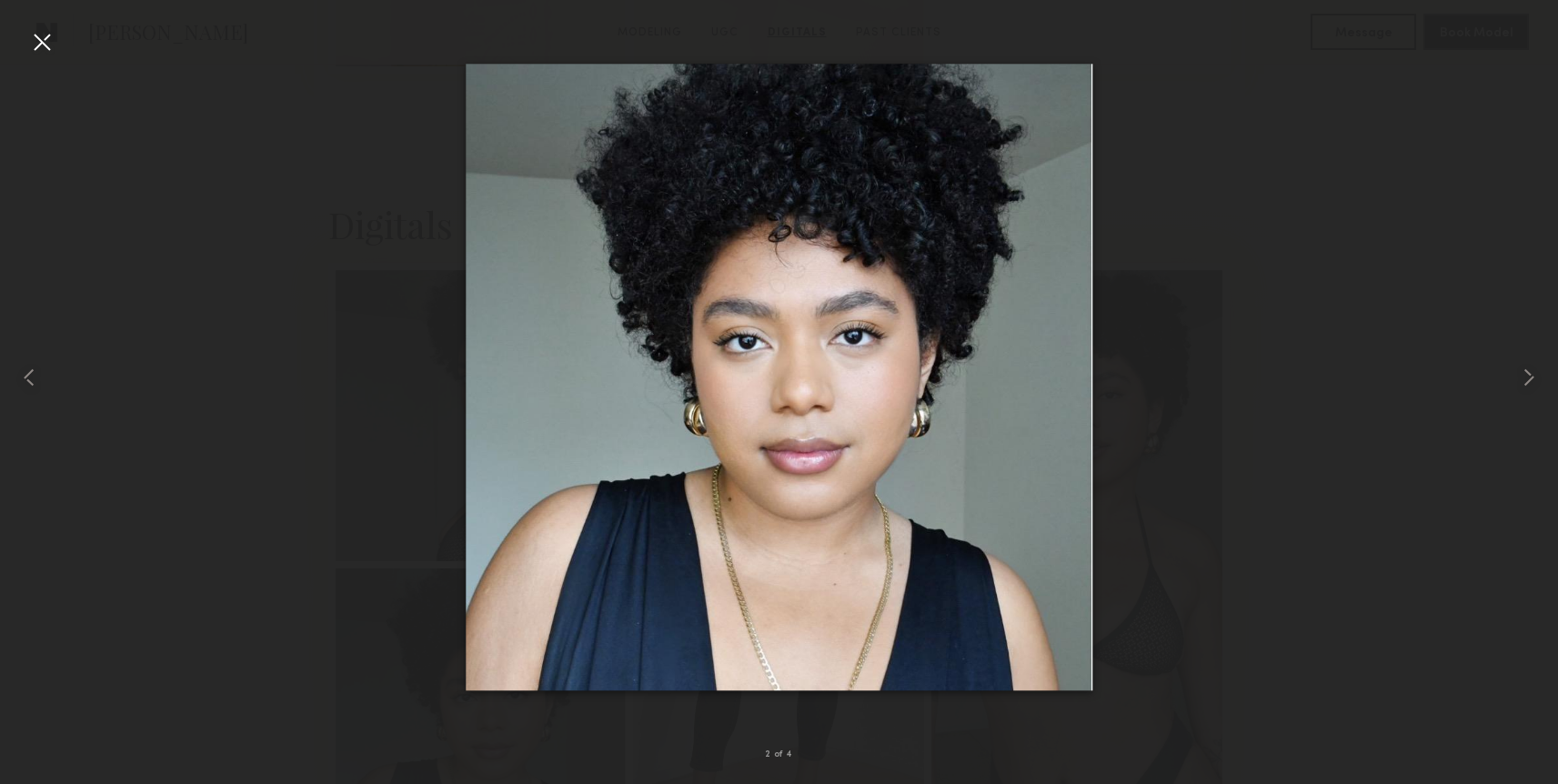
drag, startPoint x: 738, startPoint y: 317, endPoint x: 879, endPoint y: 2, distance: 345.1
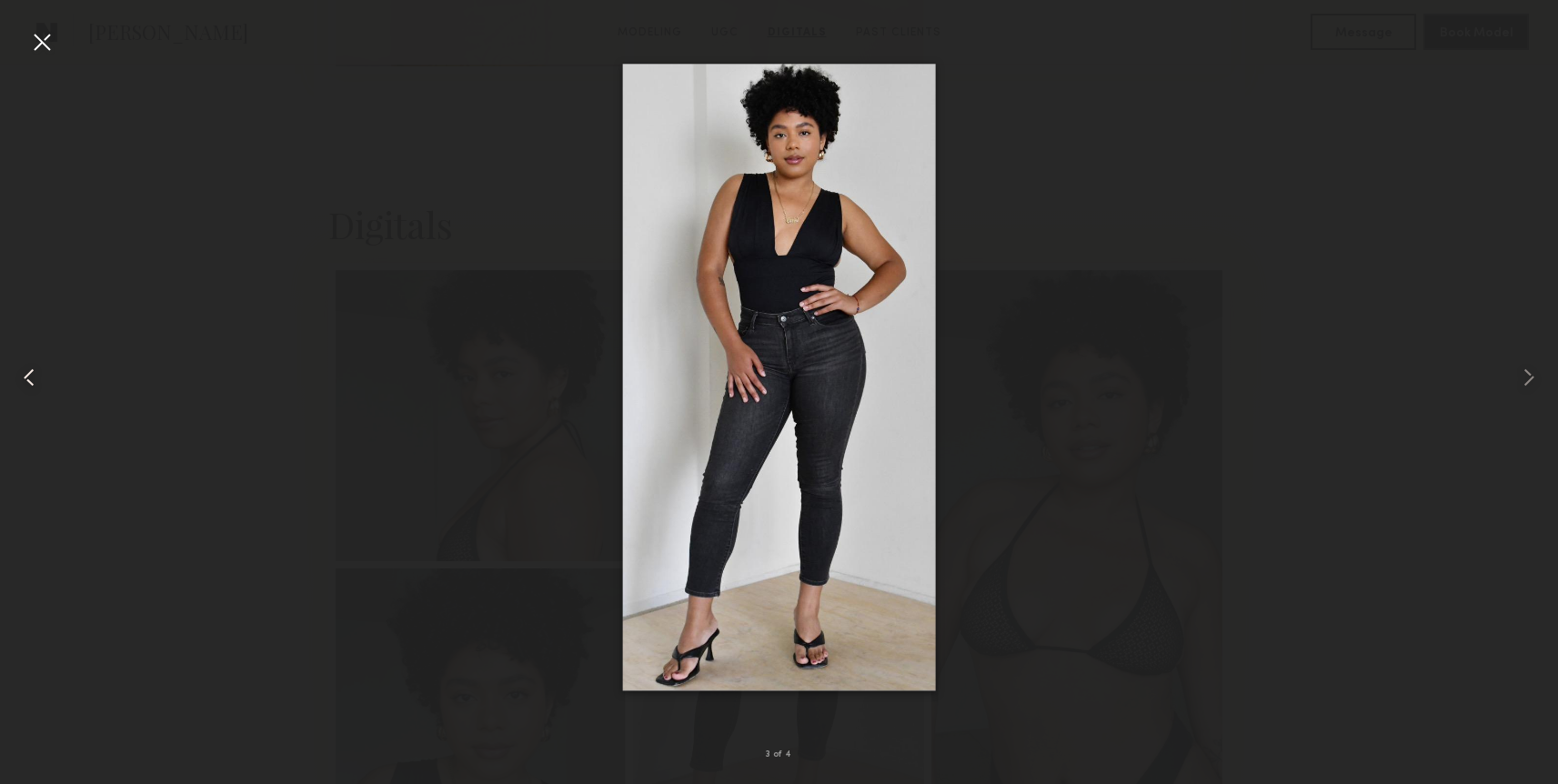
click at [26, 49] on div at bounding box center [31, 377] width 63 height 696
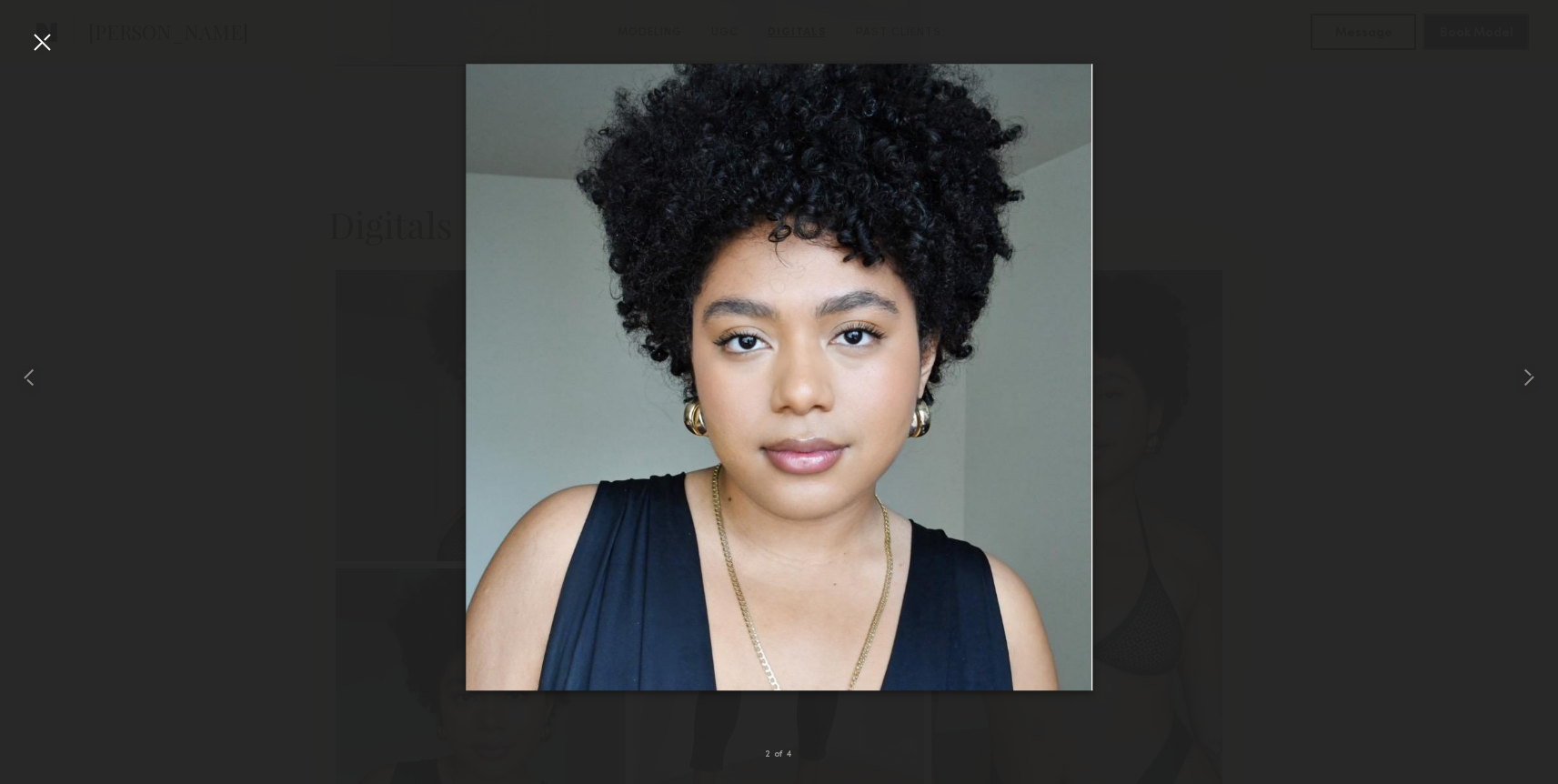
click at [27, 48] on div "2 of 4" at bounding box center [779, 392] width 1558 height 784
click at [40, 41] on div at bounding box center [41, 41] width 29 height 29
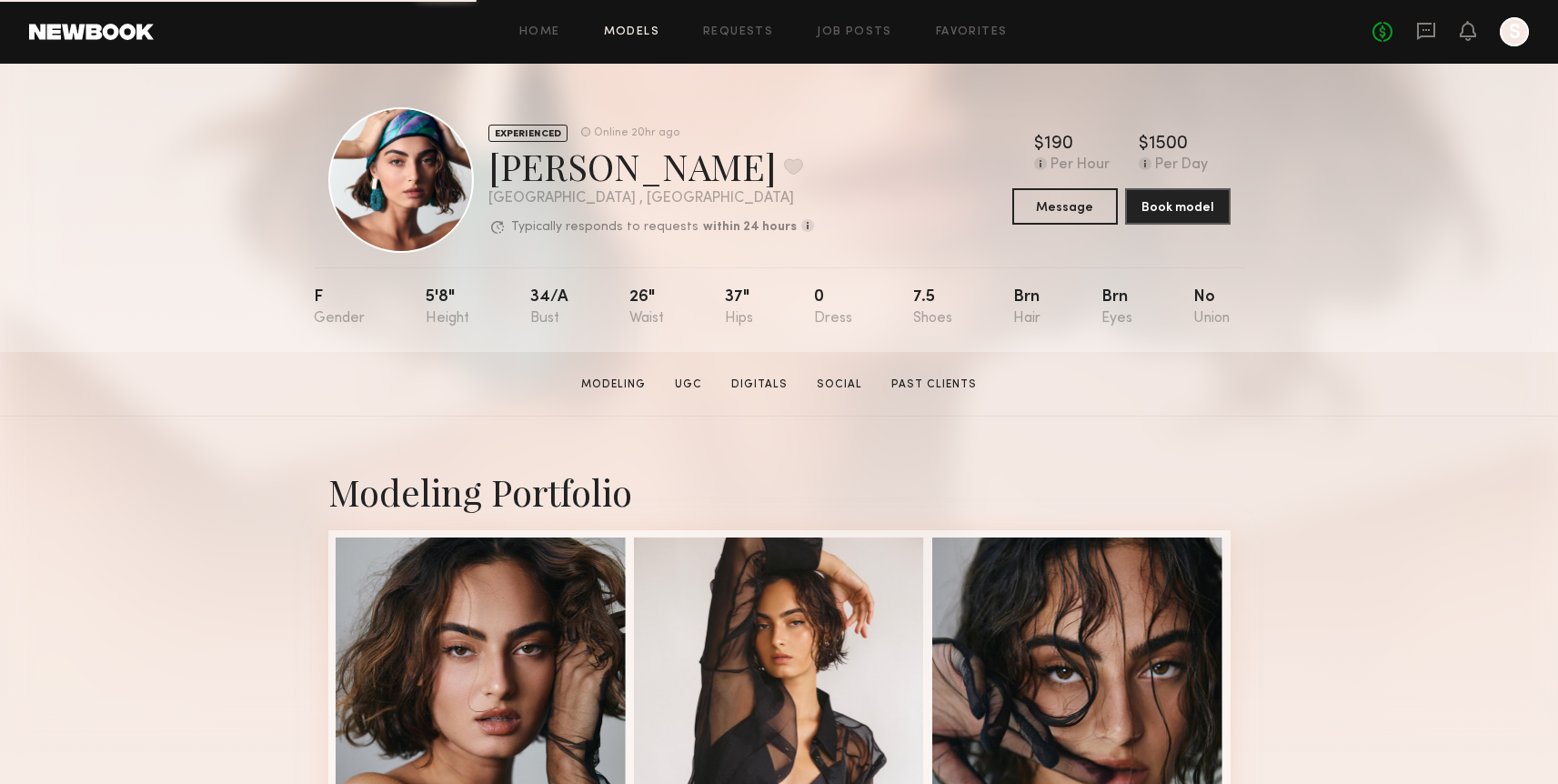
click at [652, 37] on link "Models" at bounding box center [632, 32] width 56 height 12
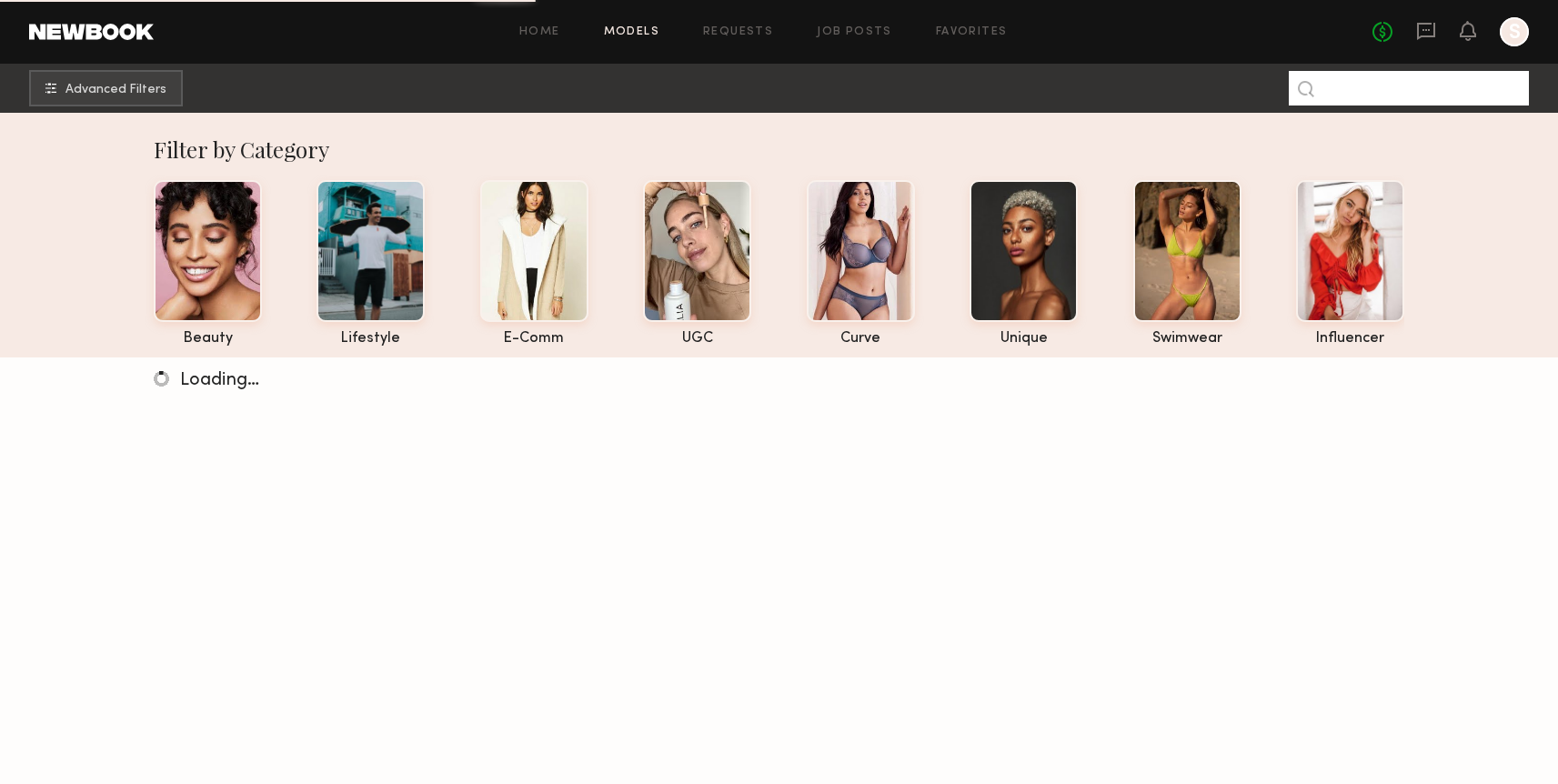
click at [1351, 94] on input at bounding box center [1409, 89] width 240 height 35
type input "***"
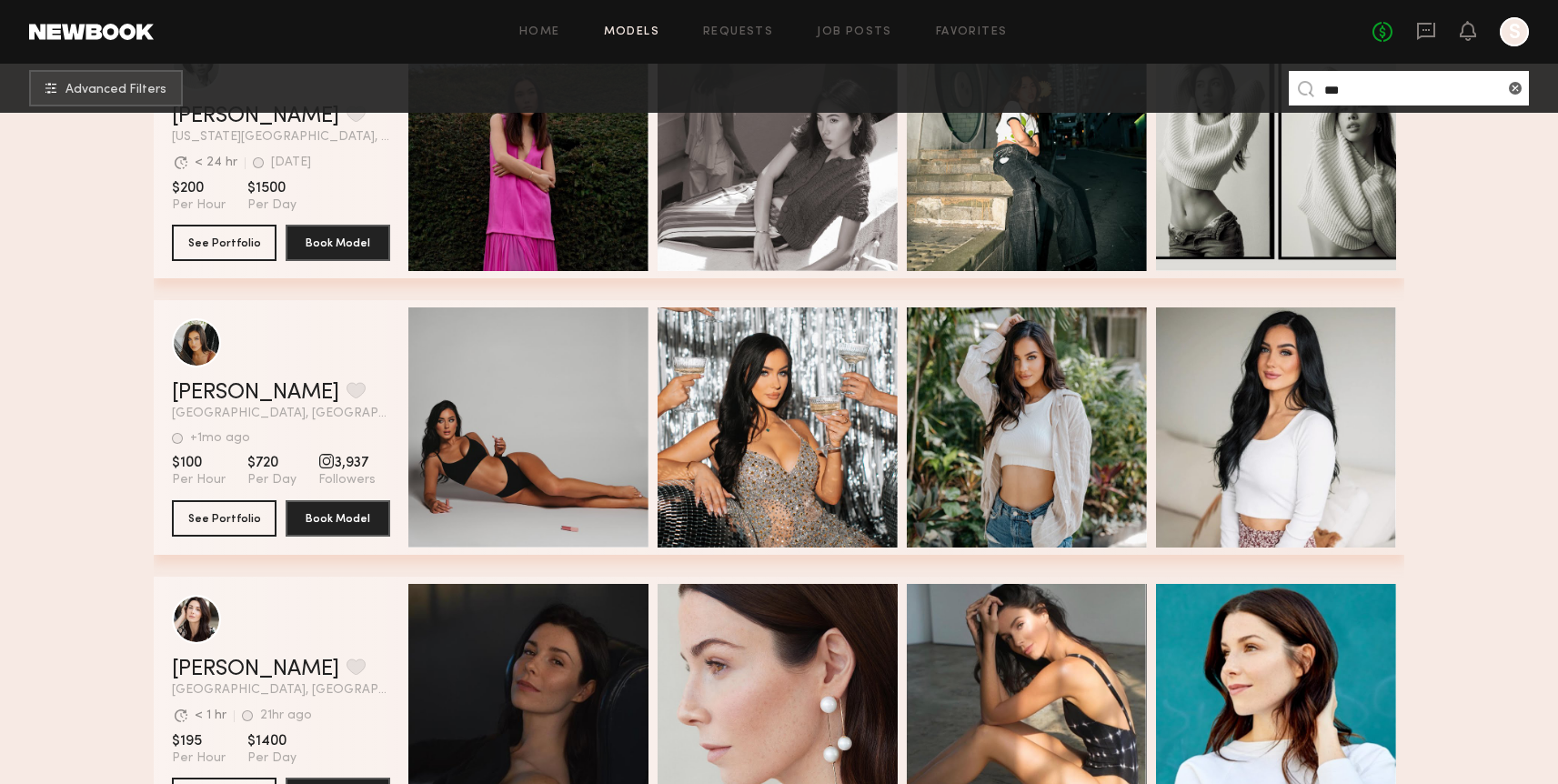
scroll to position [1798, 0]
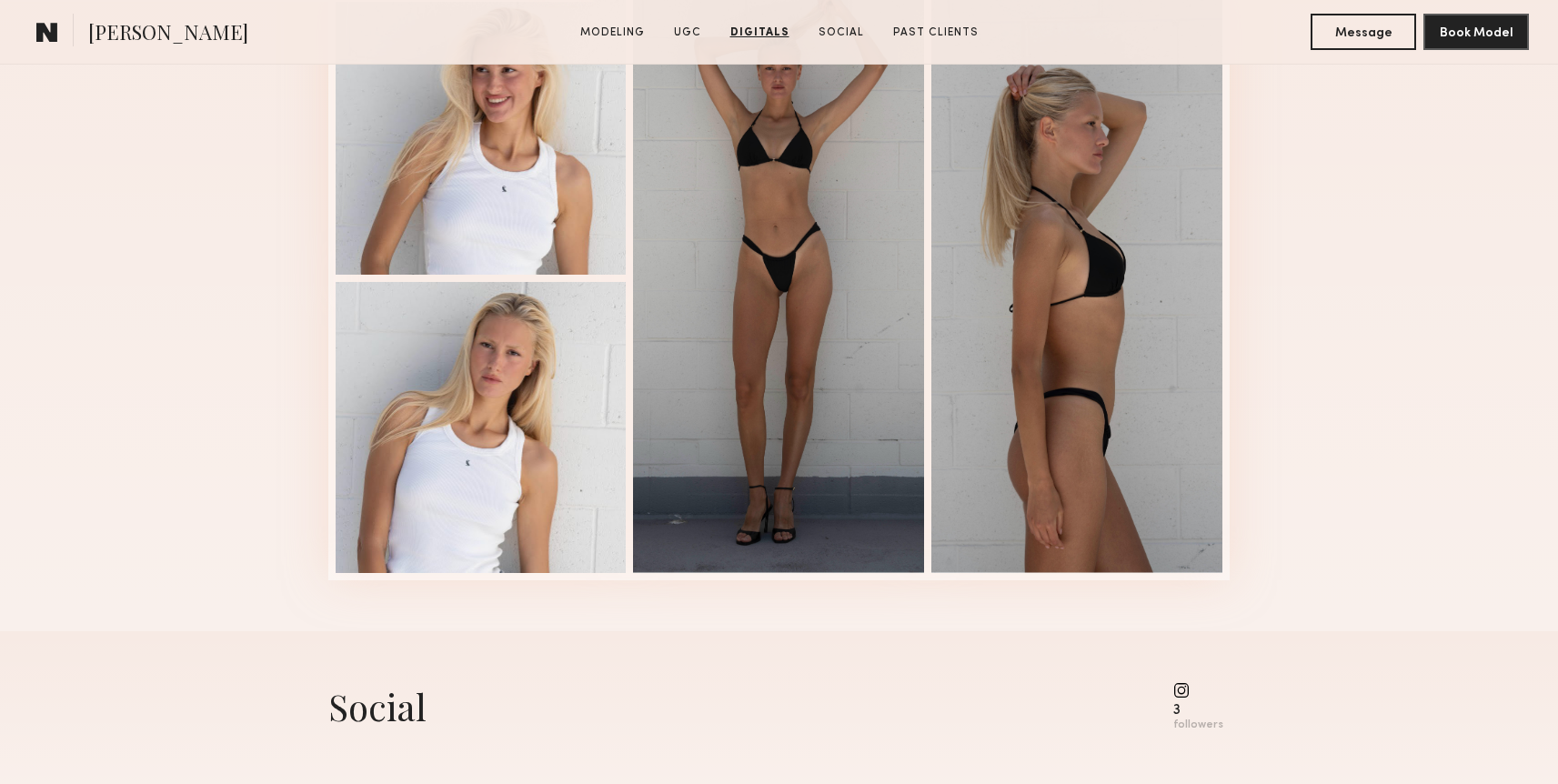
scroll to position [4518, 0]
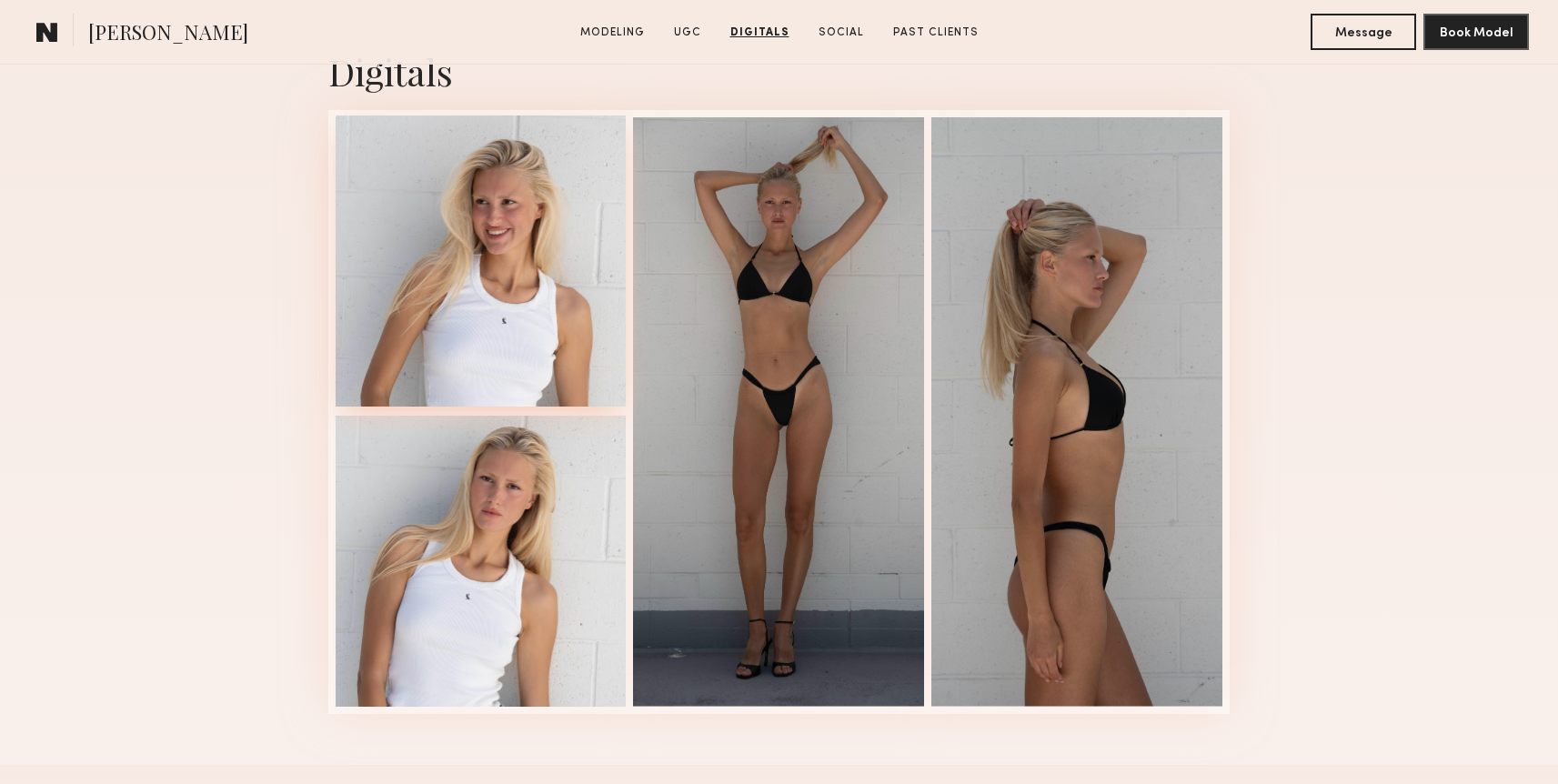
click at [514, 237] on div at bounding box center [481, 261] width 291 height 291
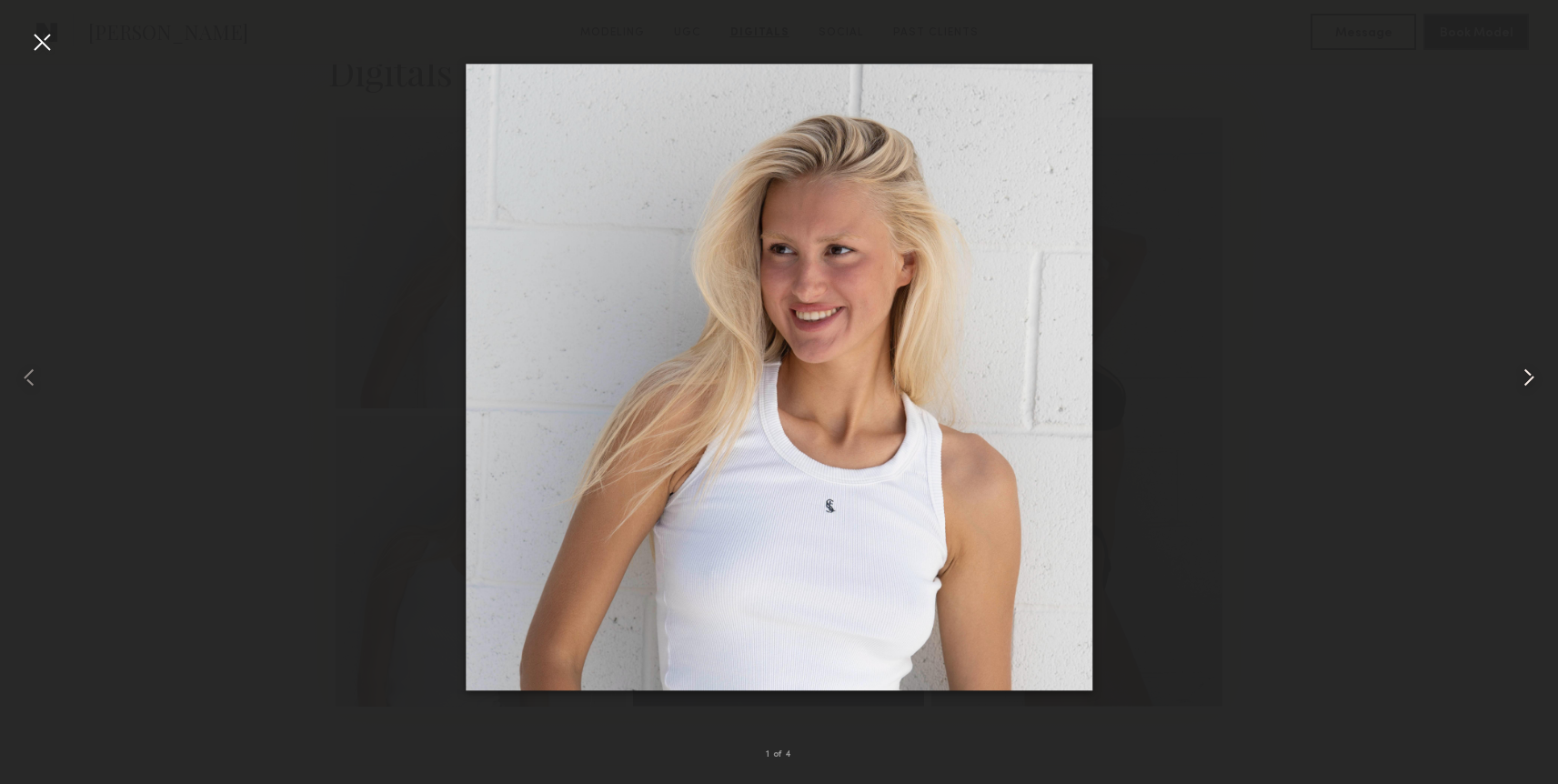
click at [1518, 374] on common-icon at bounding box center [1529, 378] width 29 height 29
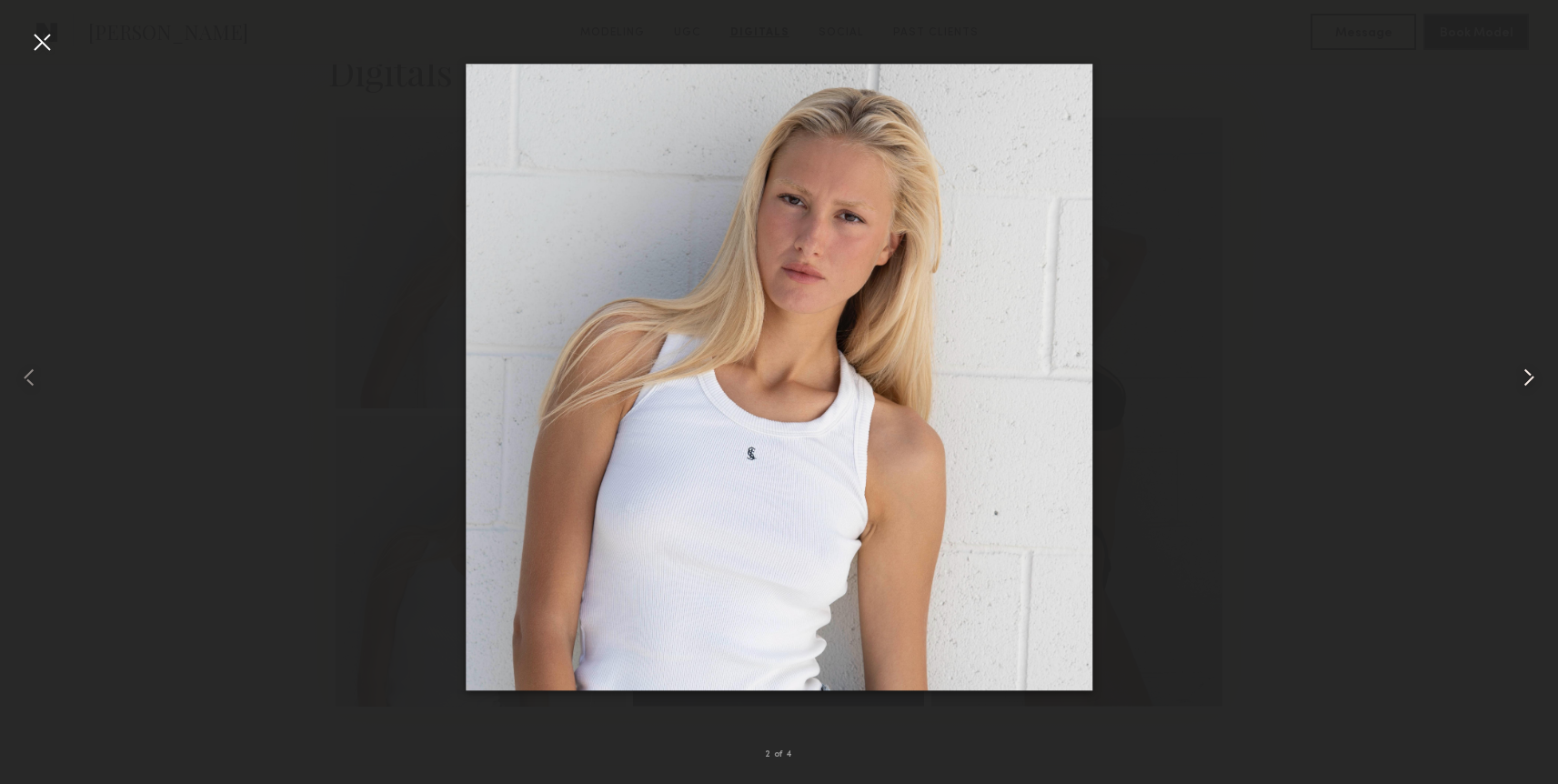
click at [1518, 373] on common-icon at bounding box center [1529, 378] width 29 height 29
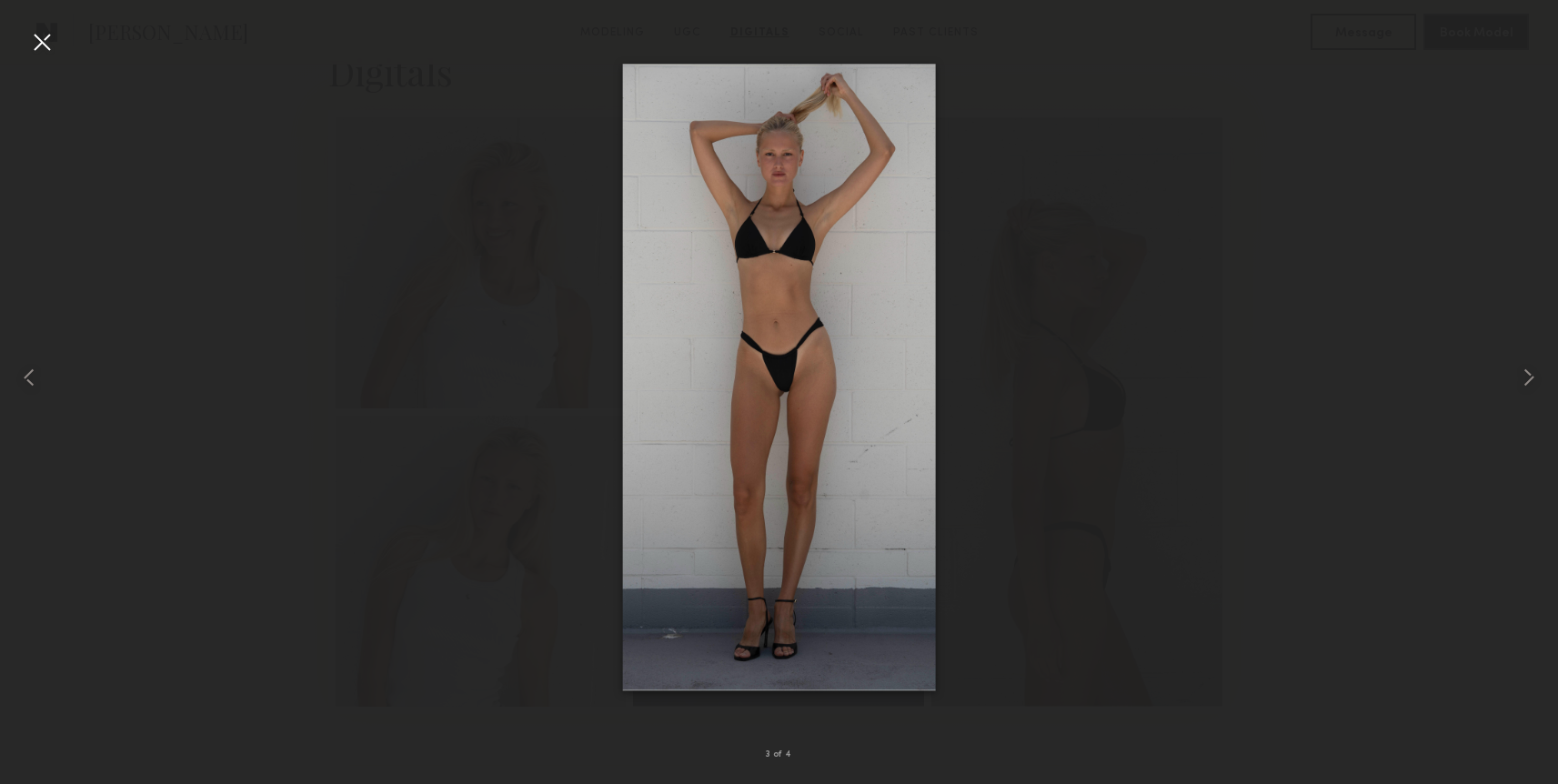
click at [36, 38] on div at bounding box center [41, 41] width 29 height 29
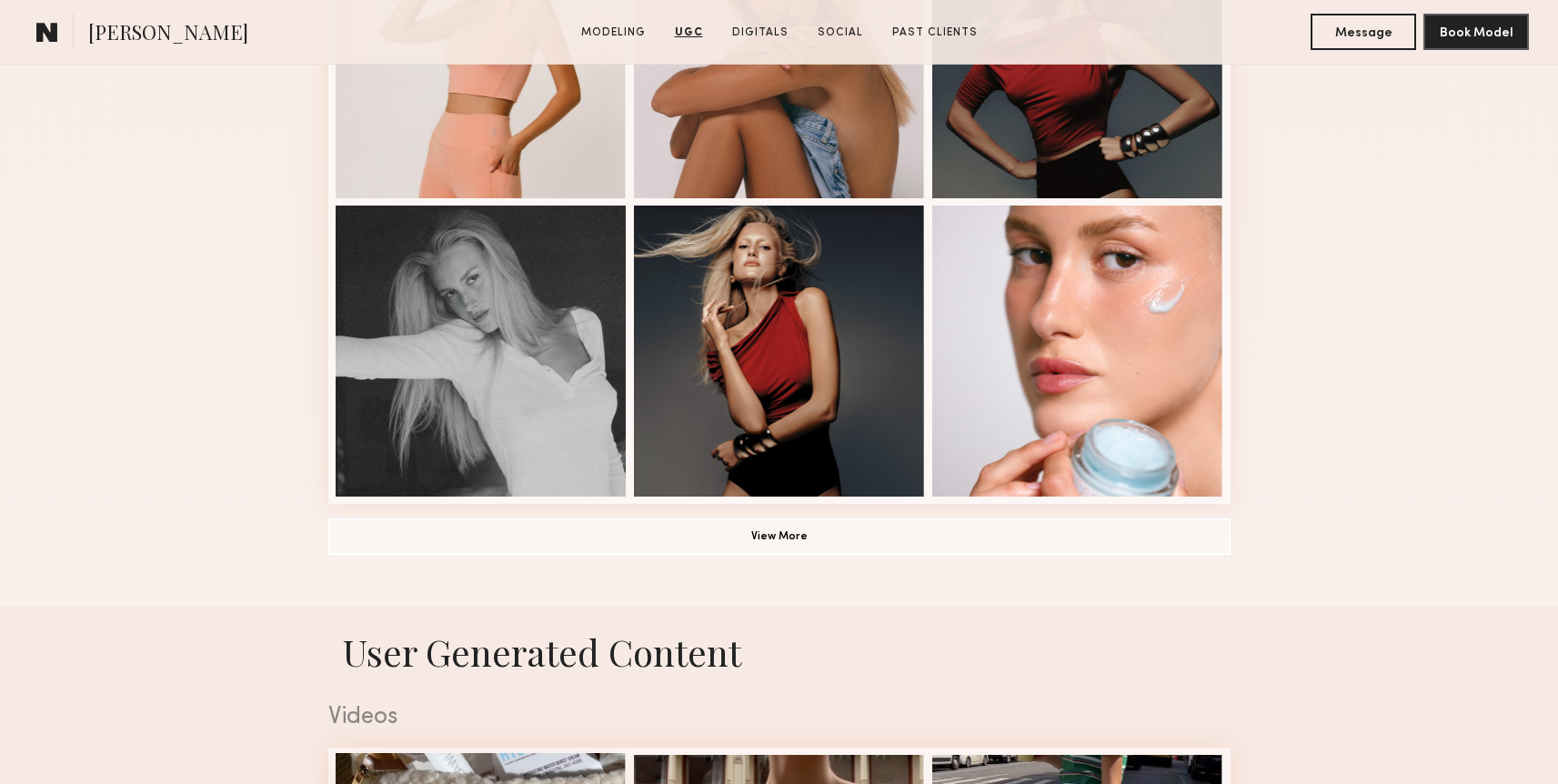
scroll to position [1098, 0]
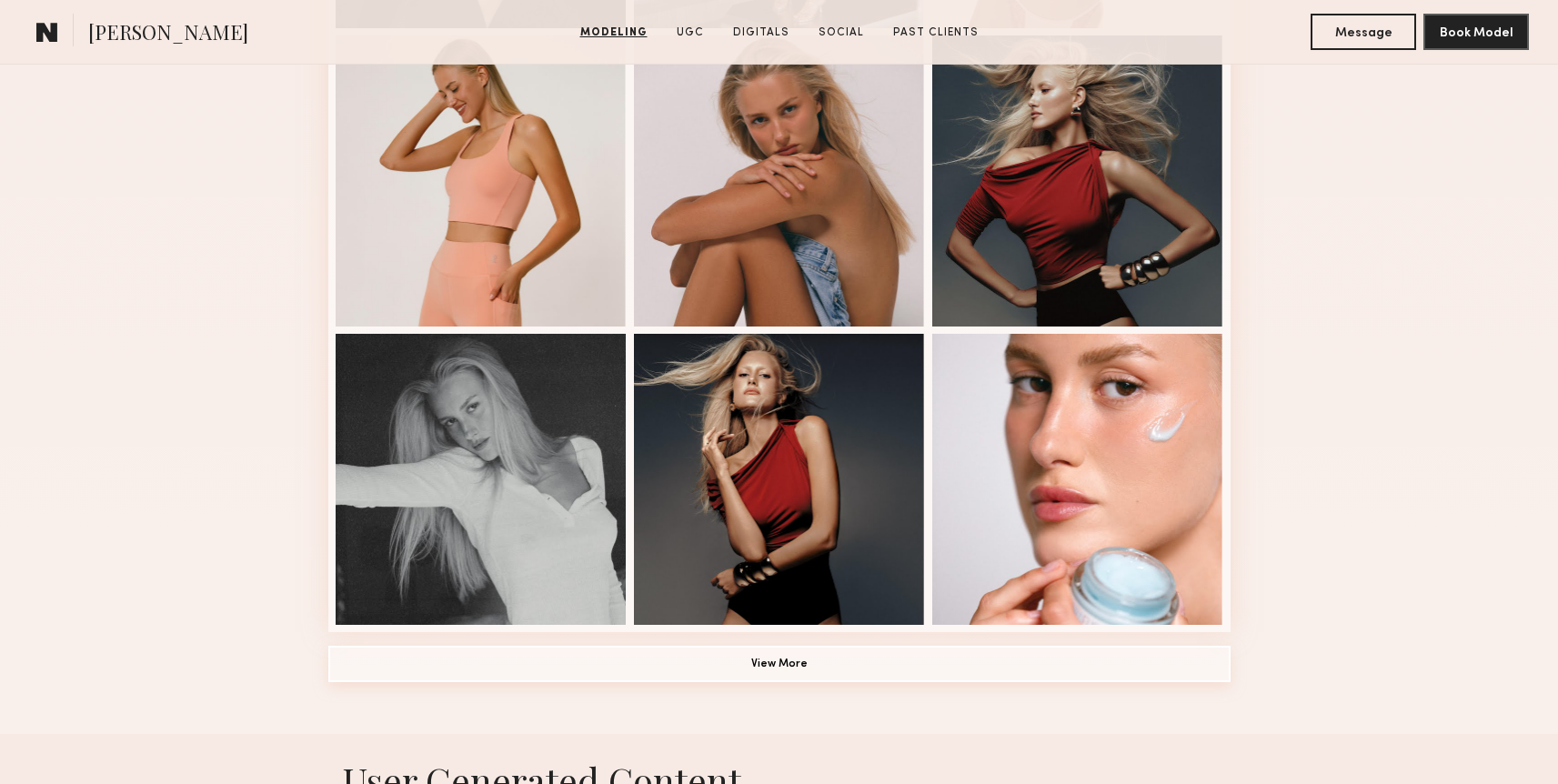
click at [595, 660] on button "View More" at bounding box center [779, 664] width 902 height 37
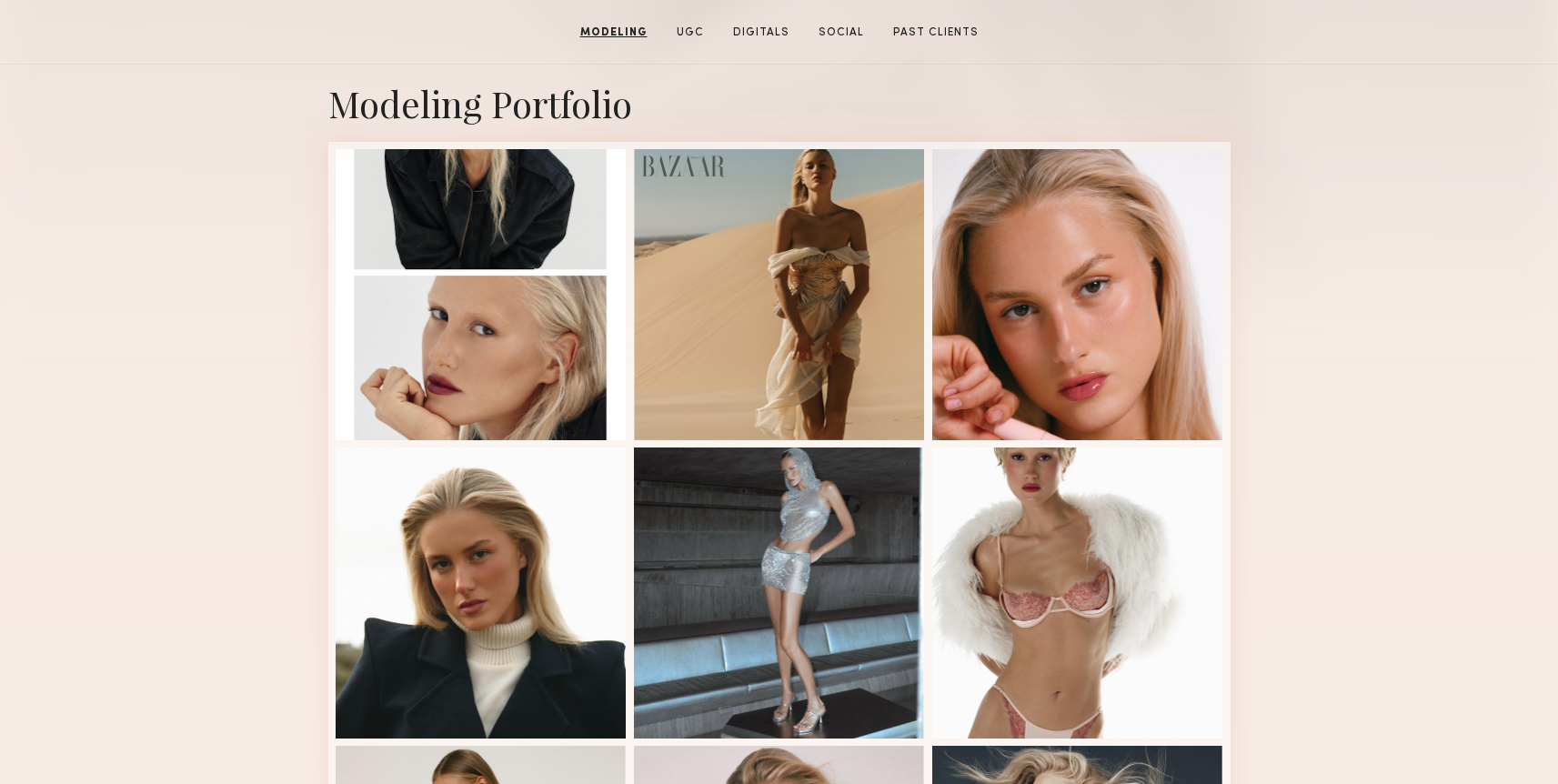
scroll to position [323, 0]
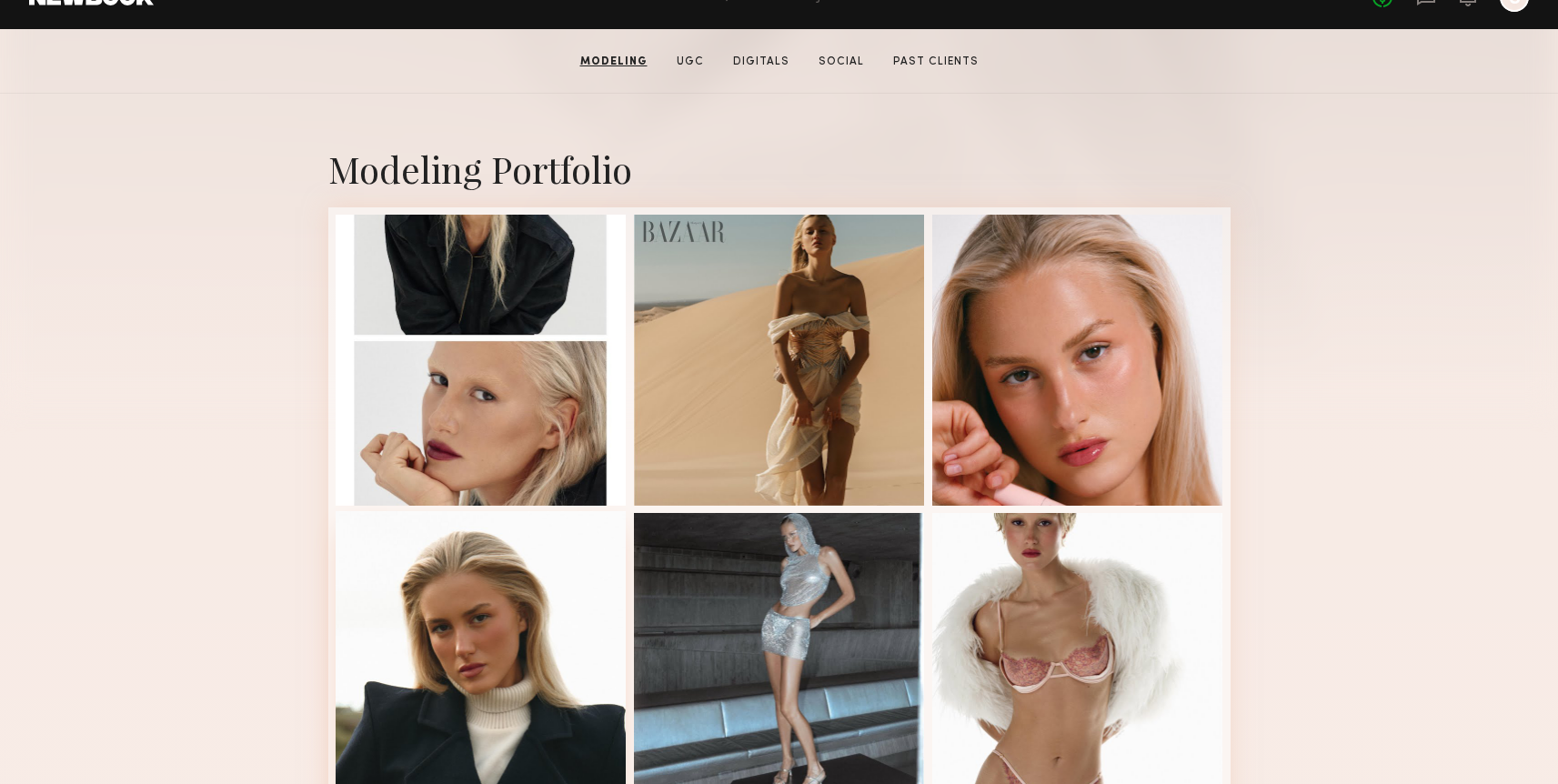
click at [509, 590] on div at bounding box center [481, 657] width 291 height 291
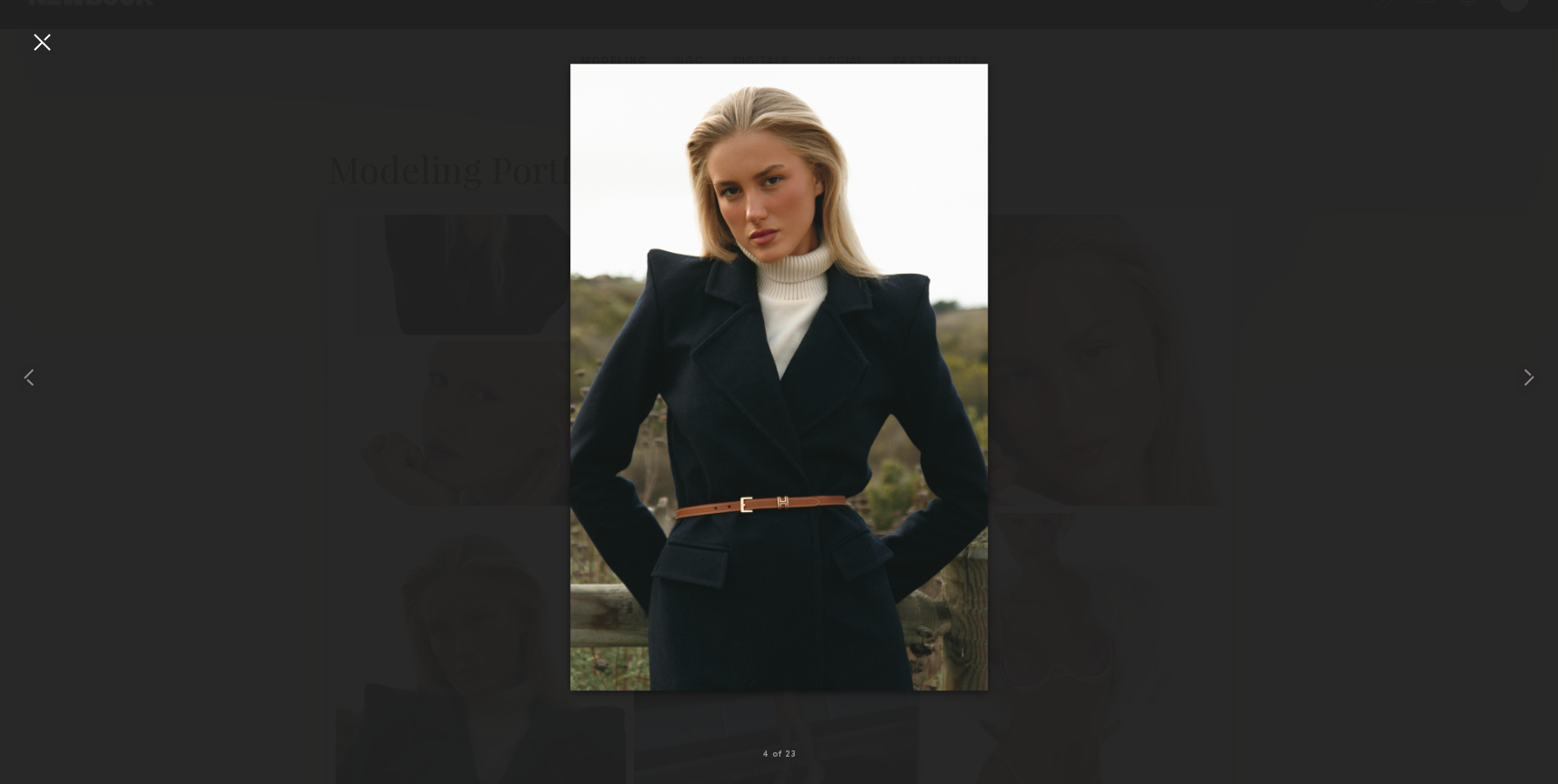
drag, startPoint x: 738, startPoint y: 212, endPoint x: 1010, endPoint y: 2, distance: 343.6
click at [0, 0] on nb-gallery-light "4 of 23" at bounding box center [779, 392] width 1558 height 784
